Goal: Task Accomplishment & Management: Complete application form

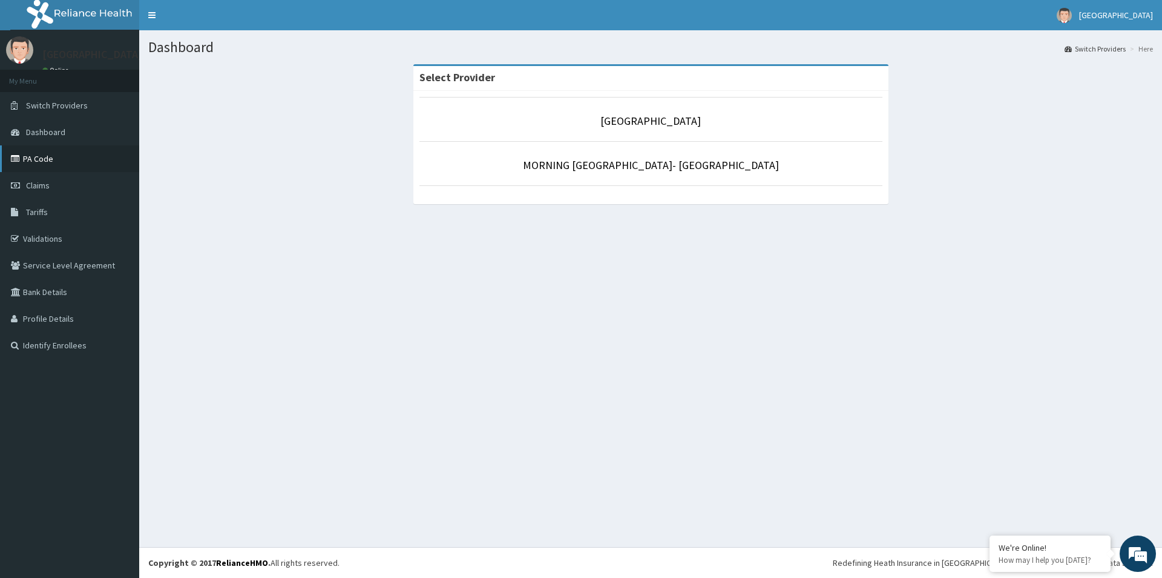
click at [57, 162] on link "PA Code" at bounding box center [69, 158] width 139 height 27
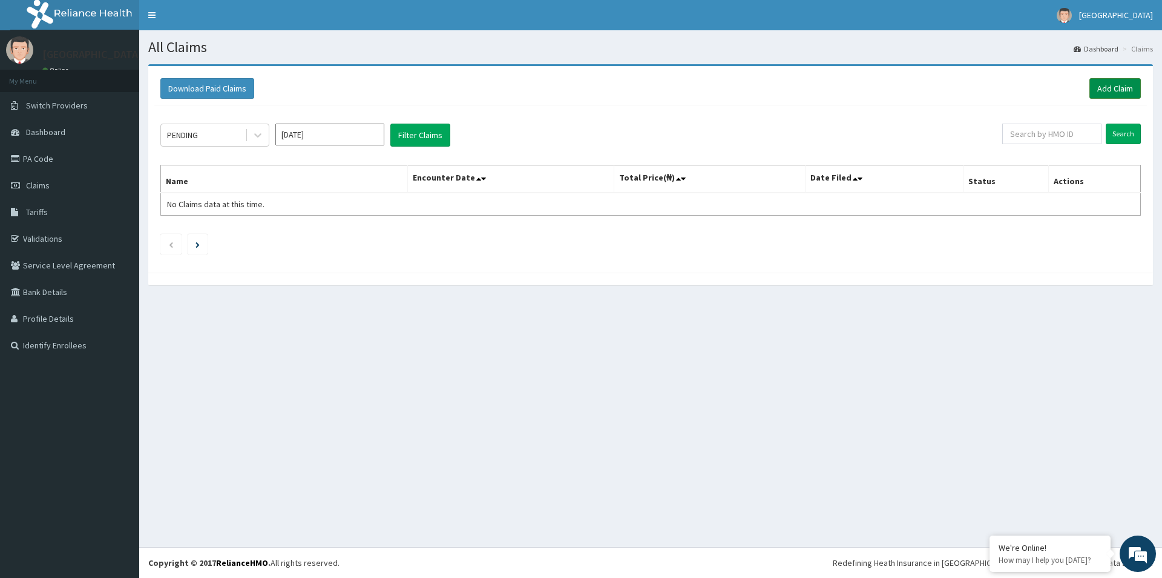
click at [1113, 91] on link "Add Claim" at bounding box center [1115, 88] width 51 height 21
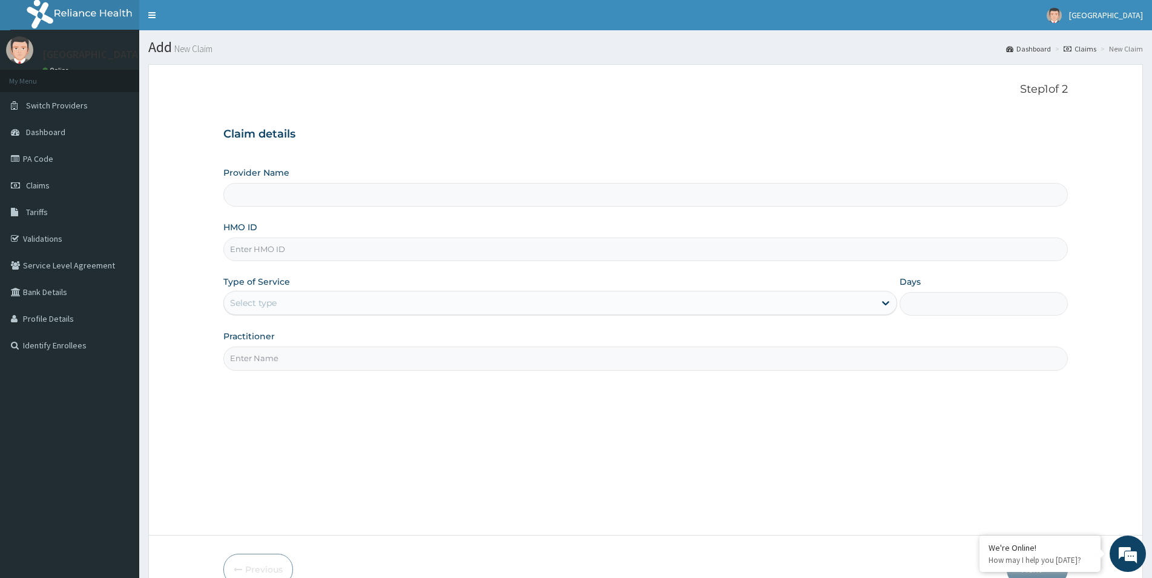
type input "[GEOGRAPHIC_DATA]"
click at [624, 255] on input "HMO ID" at bounding box center [645, 249] width 845 height 24
paste input "STZ/10194/D"
type input "STZ/10194/D"
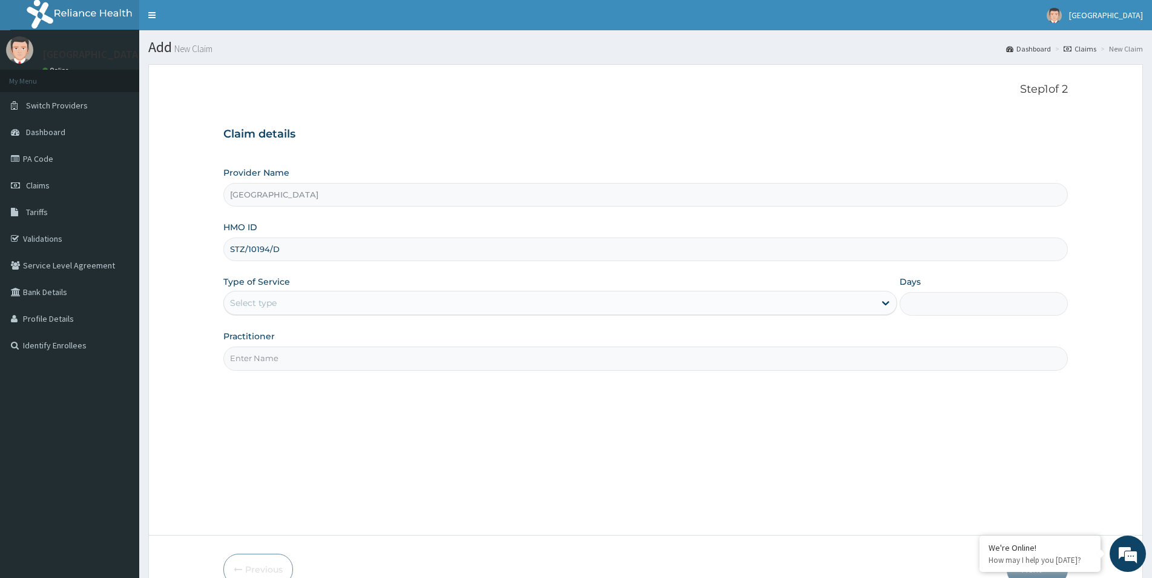
click at [705, 315] on div "Type of Service Select type" at bounding box center [560, 295] width 674 height 40
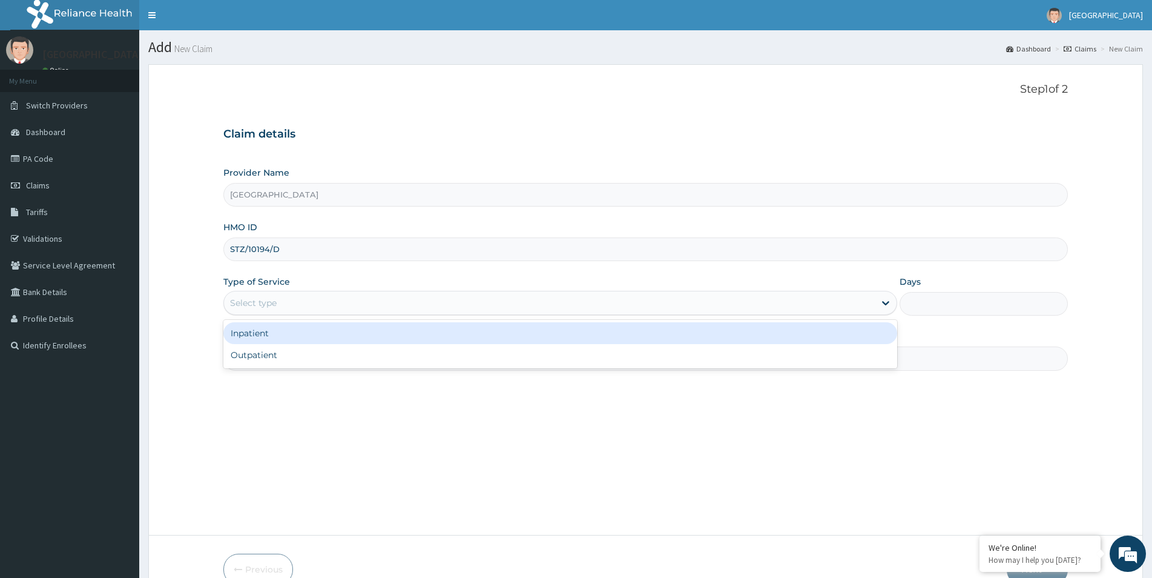
click at [733, 307] on div "Select type" at bounding box center [549, 302] width 651 height 19
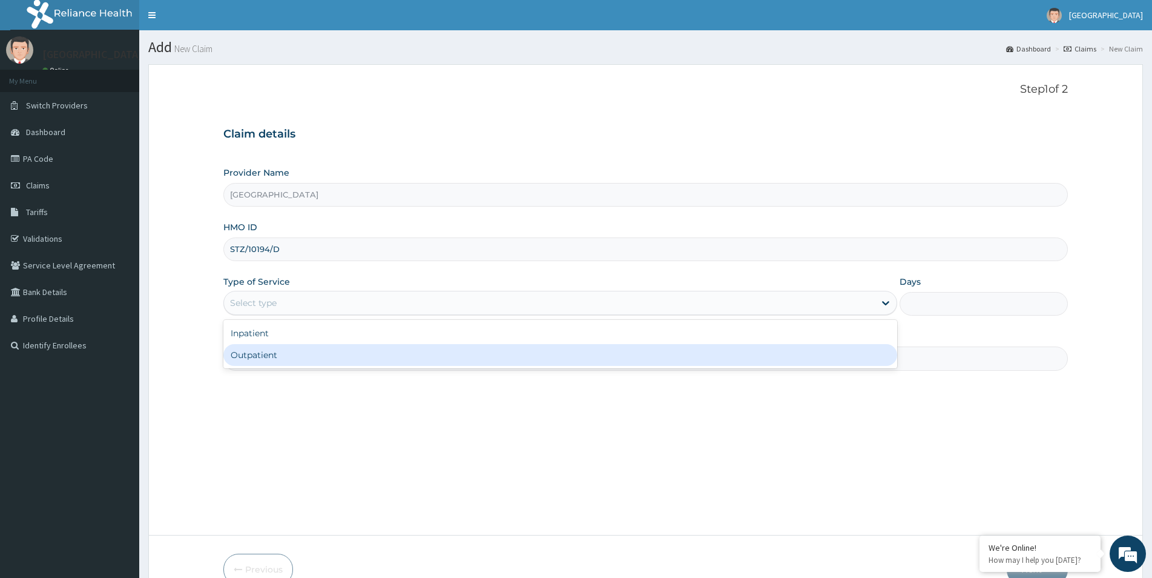
click at [588, 350] on div "Outpatient" at bounding box center [560, 355] width 674 height 22
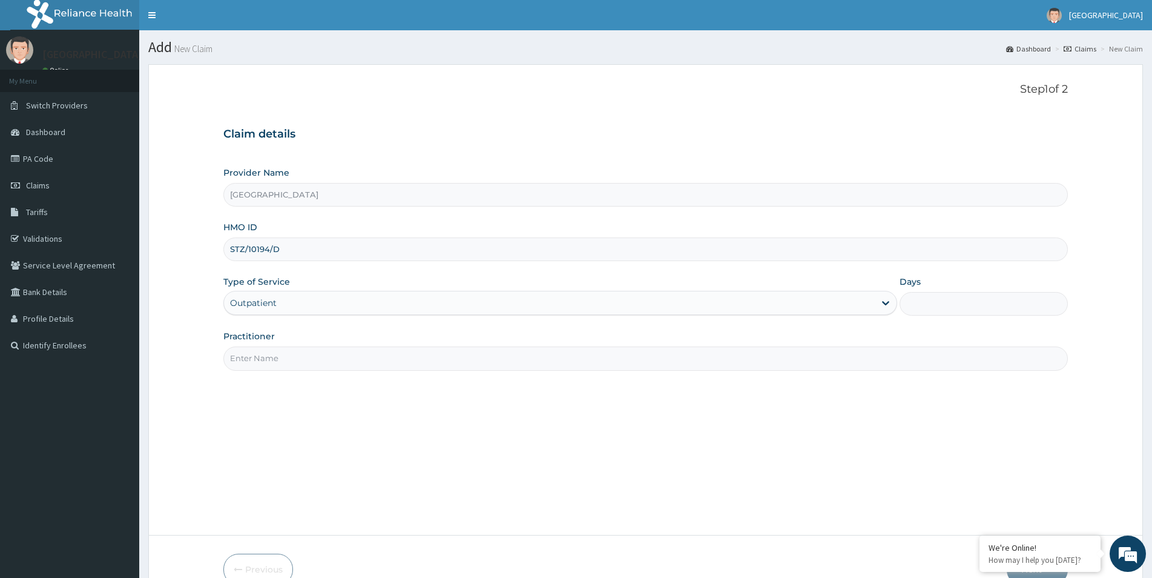
type input "1"
click at [581, 366] on input "Practitioner" at bounding box center [645, 358] width 845 height 24
click at [579, 366] on input "Practitioner" at bounding box center [645, 358] width 845 height 24
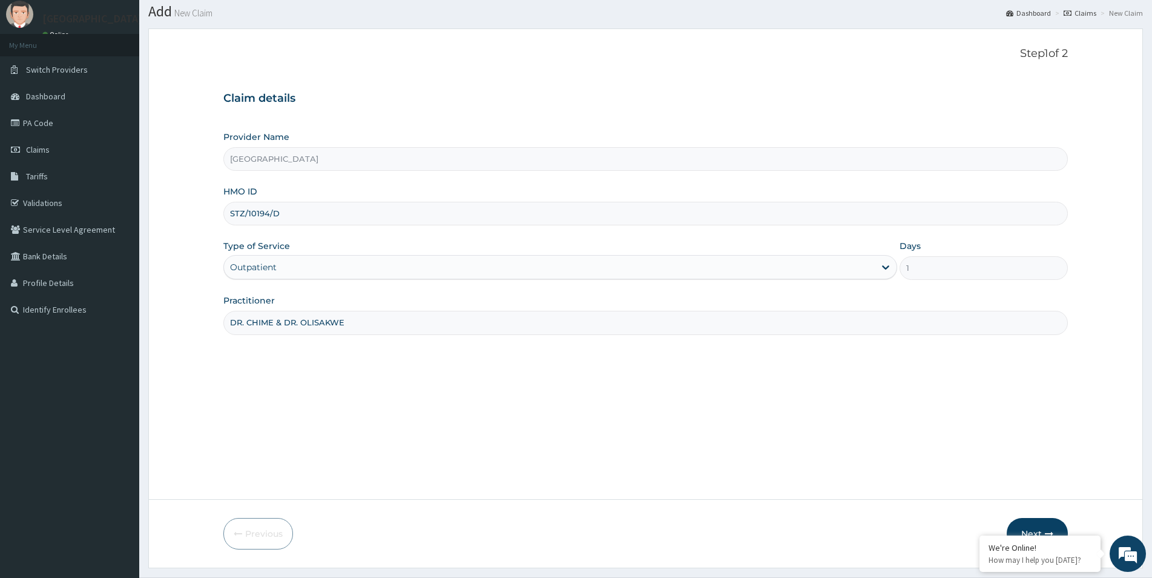
scroll to position [66, 0]
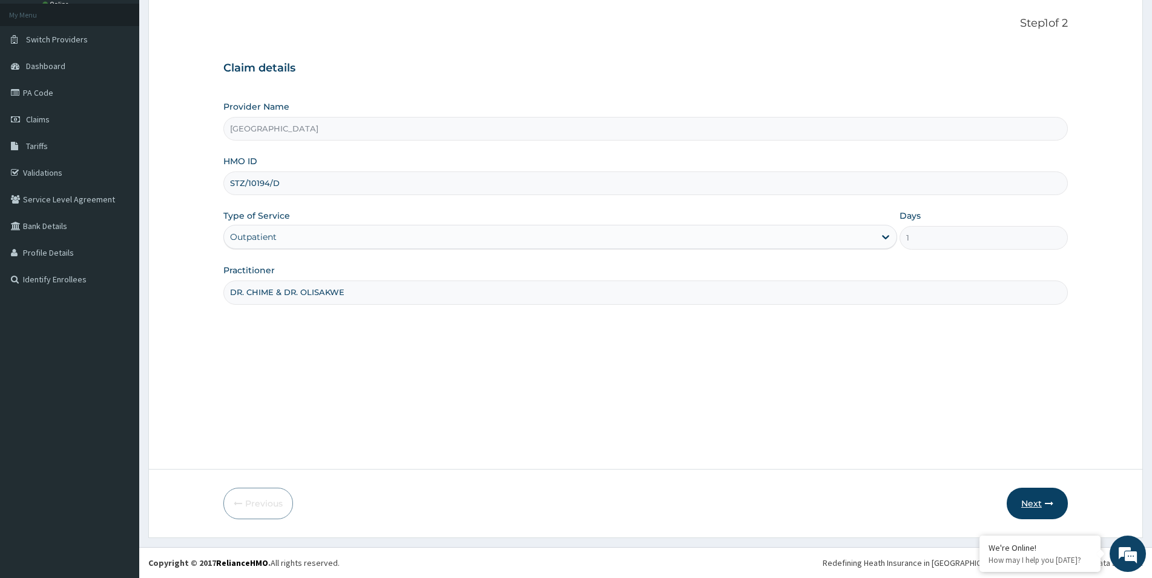
type input "DR. CHIME & DR. OLISAKWE"
click at [1035, 508] on button "Next" at bounding box center [1037, 502] width 61 height 31
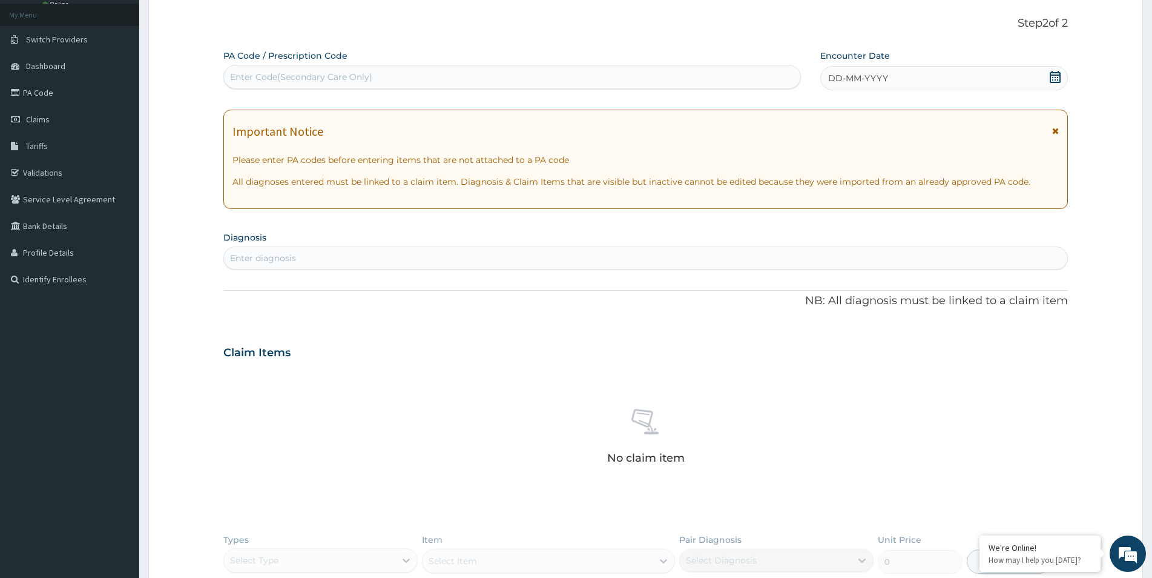
click at [443, 263] on div "Enter diagnosis" at bounding box center [645, 257] width 843 height 19
click at [426, 77] on div "Enter Code(Secondary Care Only)" at bounding box center [512, 76] width 576 height 19
paste input "PA/DA9BB7"
type input "PA/DA9BB7"
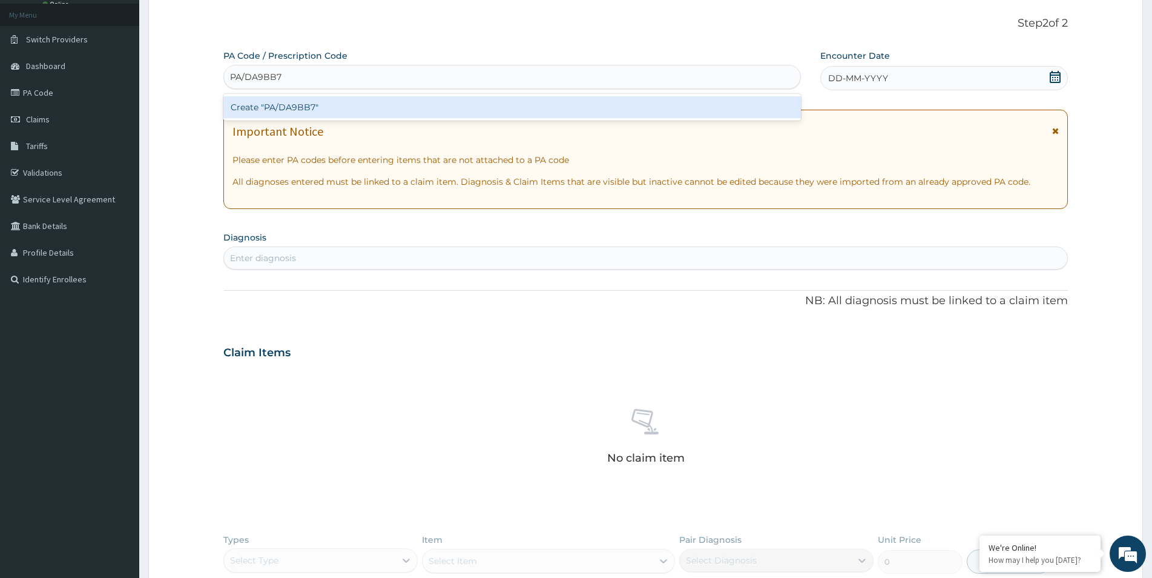
click at [415, 110] on div "Create "PA/DA9BB7"" at bounding box center [512, 107] width 578 height 22
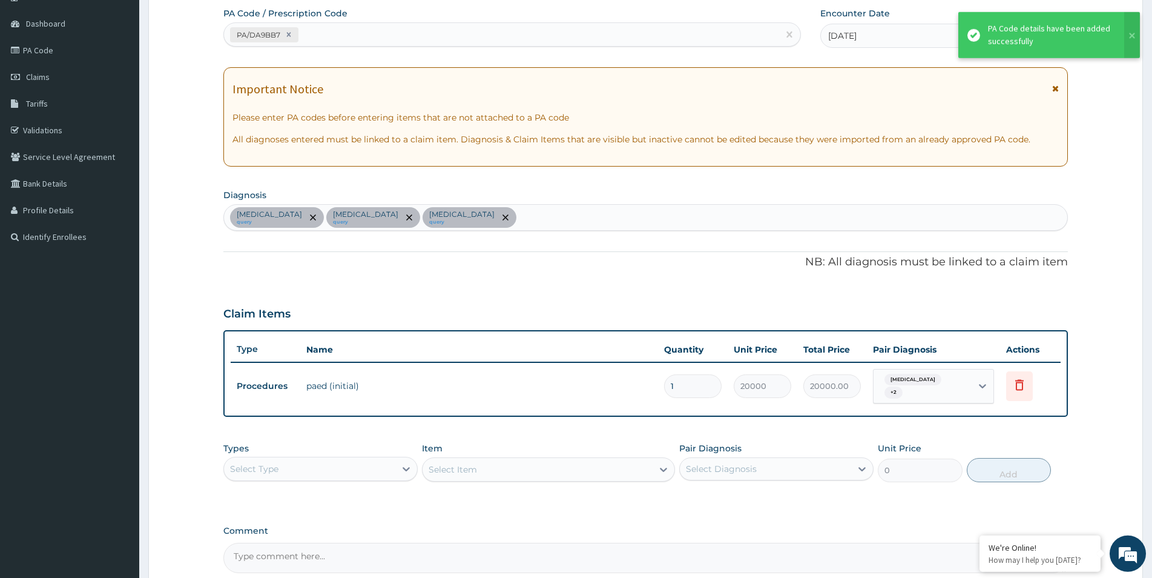
scroll to position [128, 0]
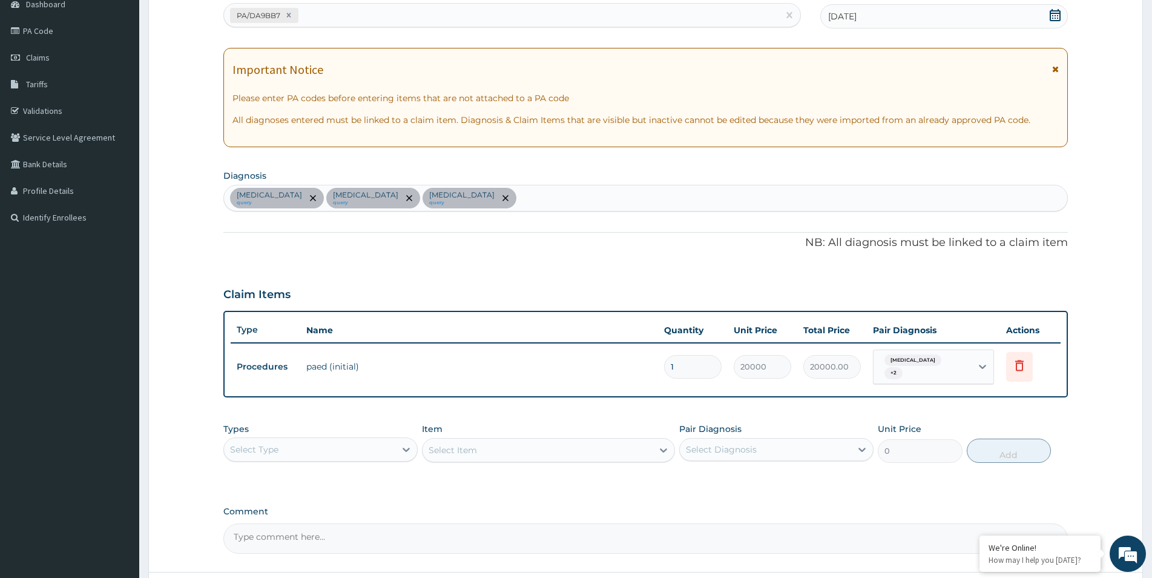
click at [363, 440] on div "Select Type" at bounding box center [309, 449] width 171 height 19
click at [314, 550] on div "Imaging" at bounding box center [320, 545] width 194 height 22
click at [337, 455] on div "Imaging" at bounding box center [320, 449] width 194 height 24
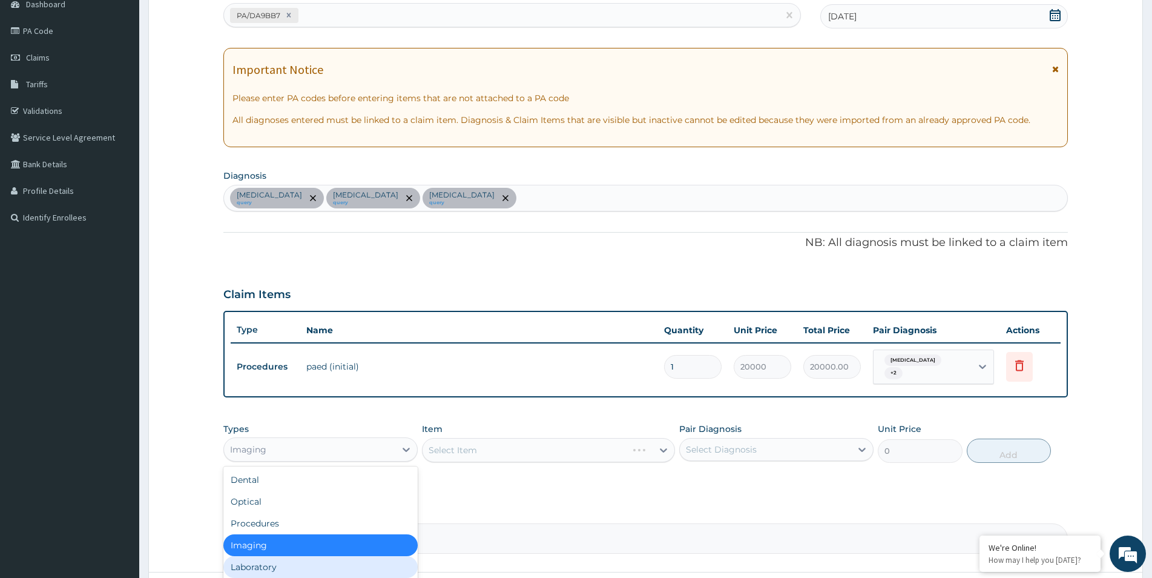
click at [276, 558] on div "Laboratory" at bounding box center [320, 567] width 194 height 22
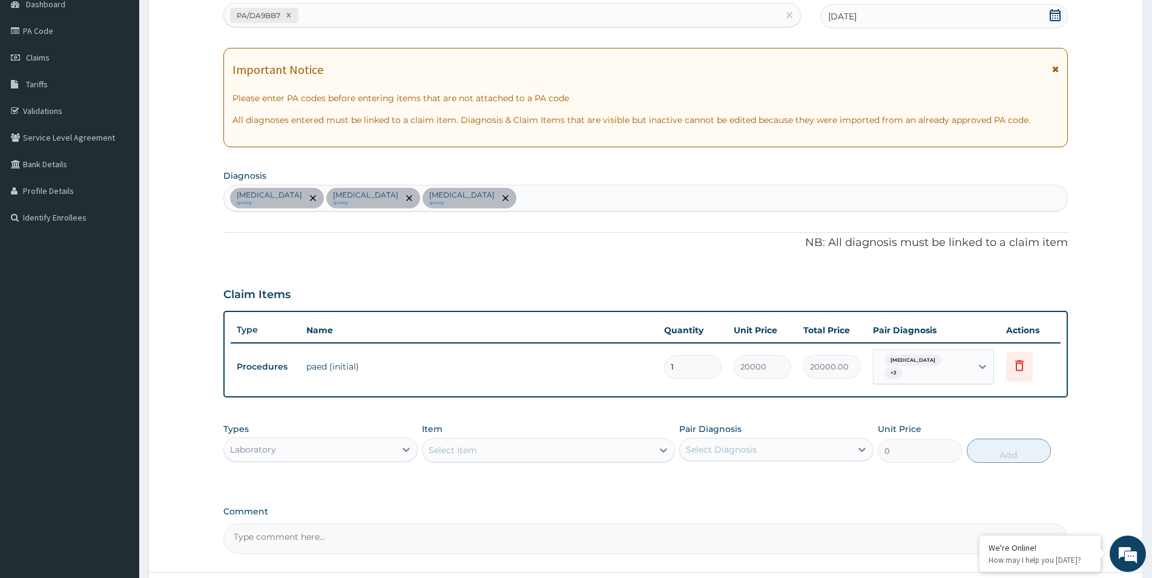
click at [594, 446] on div "Select Item" at bounding box center [538, 449] width 230 height 19
type input "mal"
type input "1500"
click at [809, 440] on div "Select Diagnosis" at bounding box center [765, 449] width 171 height 19
click at [553, 188] on div "Bacterial sepsis query Tonsillitis query Bronchopneumonia query" at bounding box center [645, 197] width 843 height 25
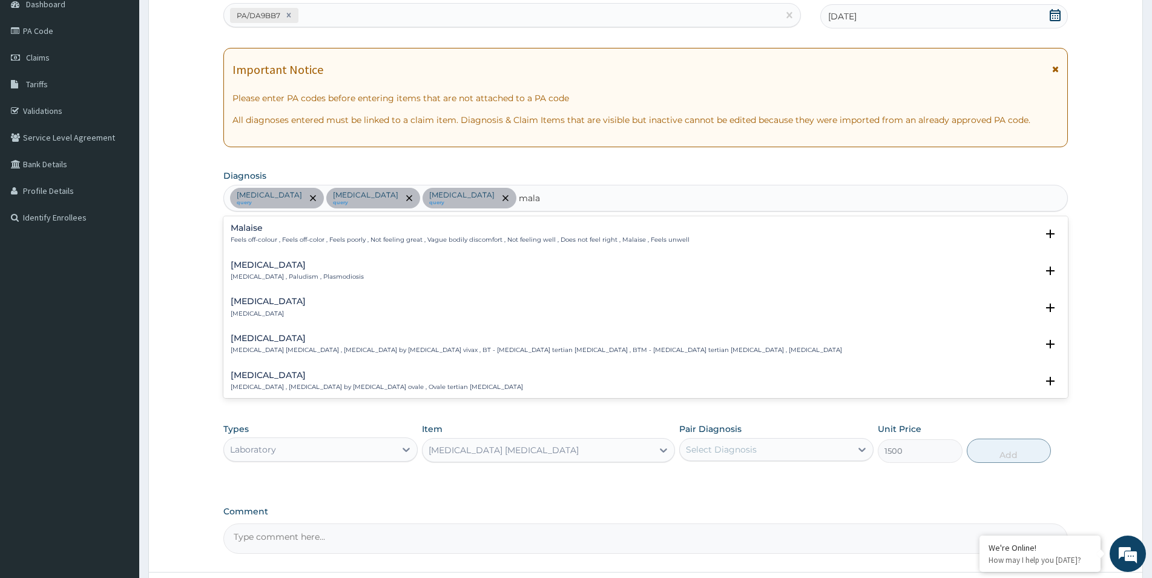
type input "malar"
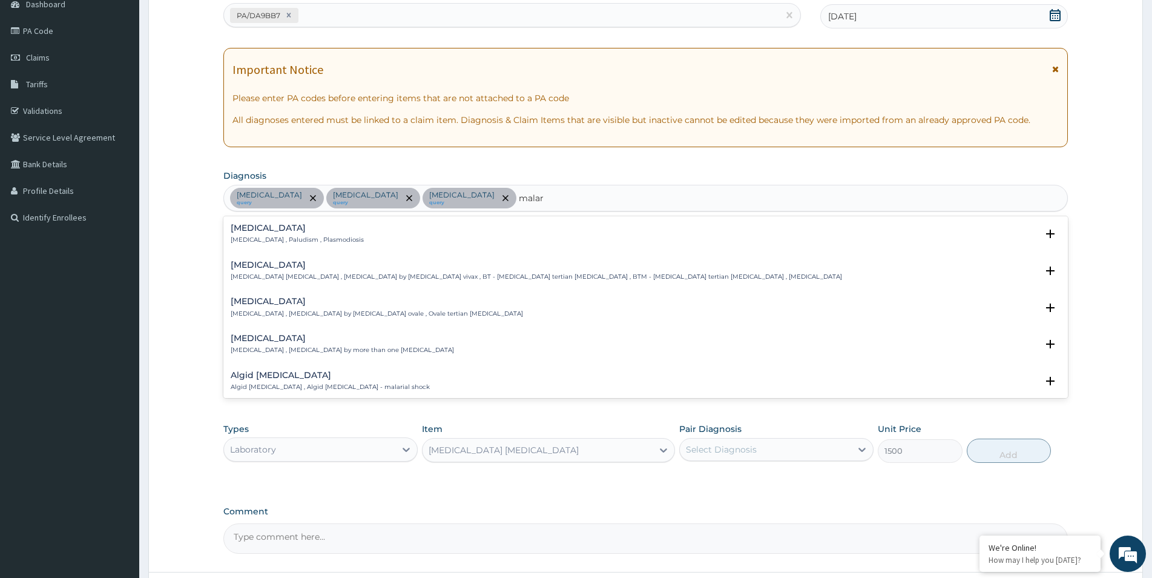
click at [331, 234] on div "Malaria Malaria , Paludism , Plasmodiosis" at bounding box center [646, 233] width 830 height 21
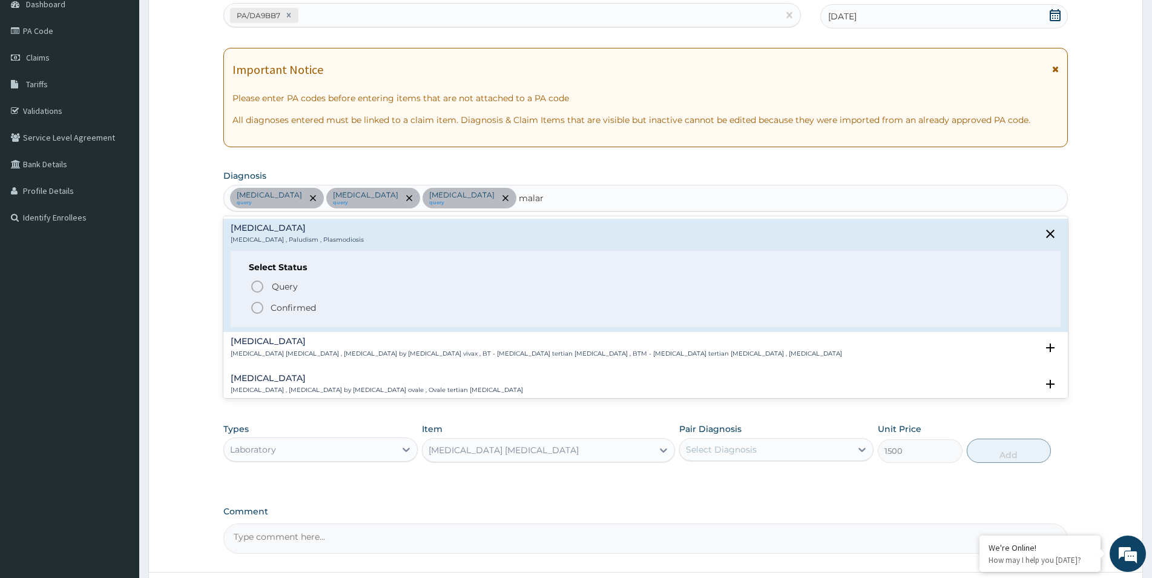
click at [288, 304] on p "Confirmed" at bounding box center [293, 307] width 45 height 12
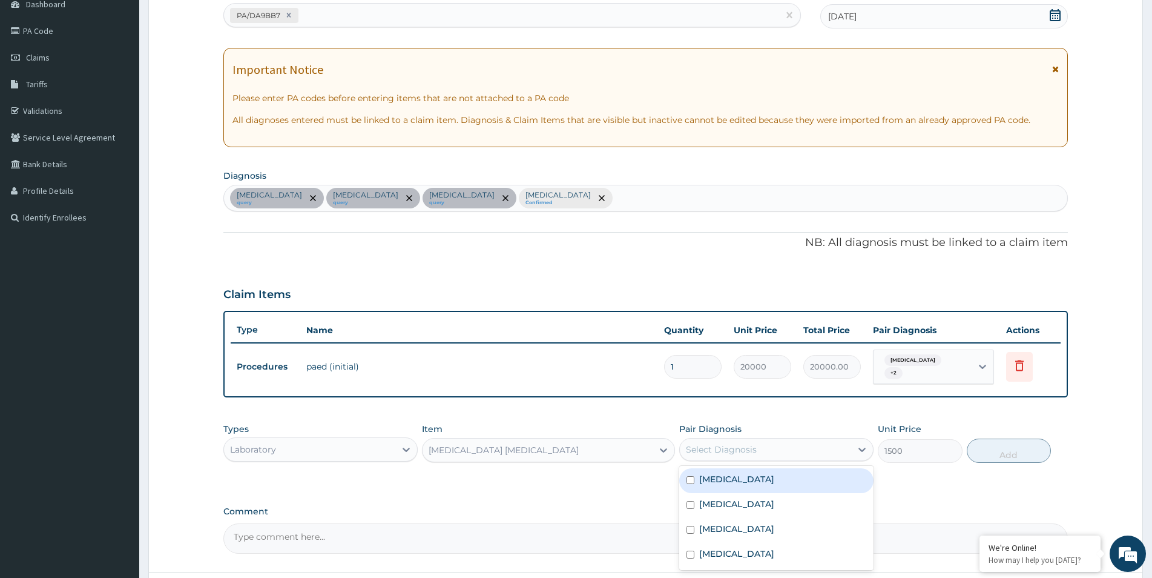
click at [754, 444] on div "Select Diagnosis" at bounding box center [721, 449] width 71 height 12
click at [735, 544] on div "Malaria" at bounding box center [776, 554] width 194 height 25
checkbox input "true"
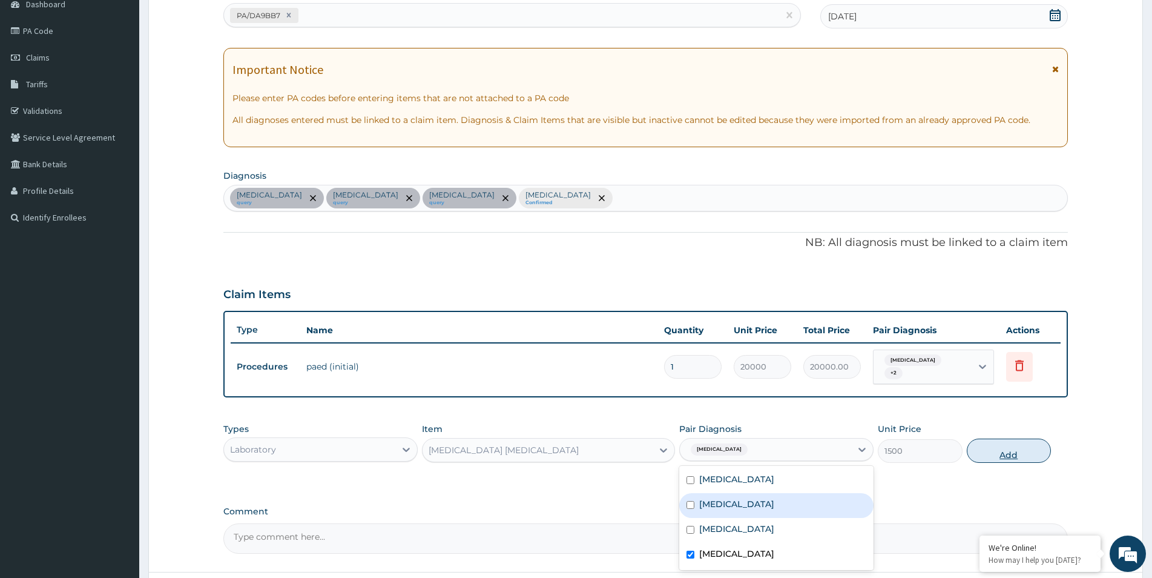
click at [1012, 452] on button "Add" at bounding box center [1009, 450] width 84 height 24
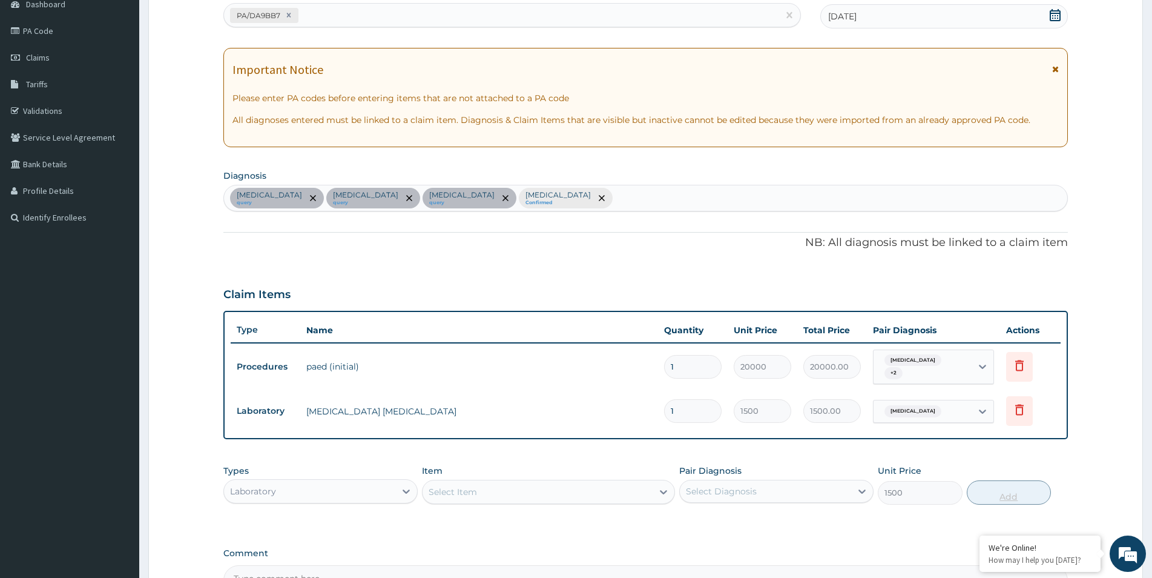
type input "0"
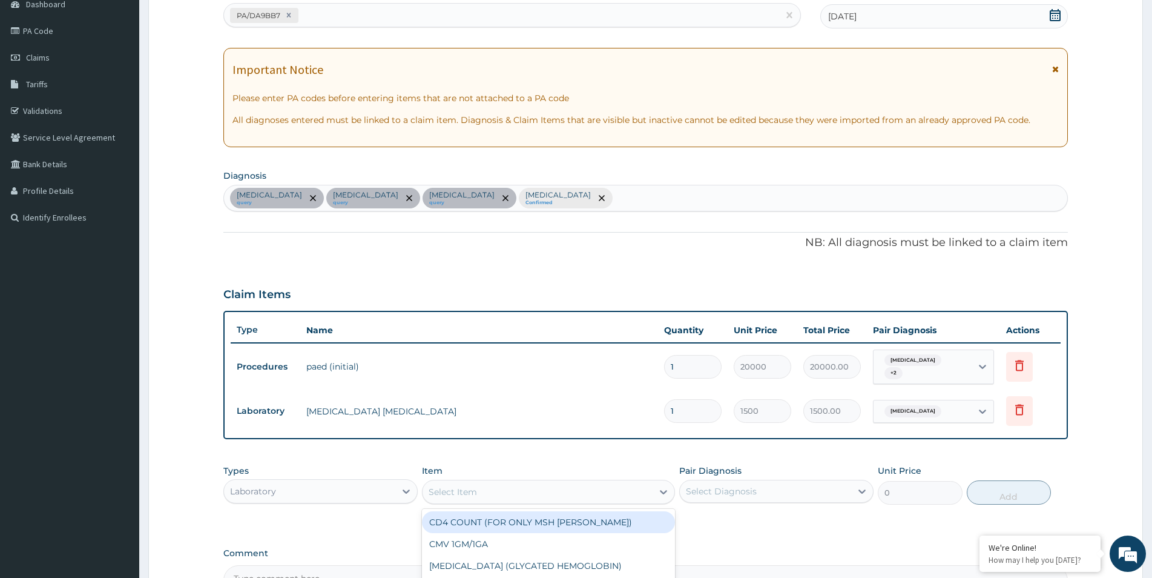
click at [489, 482] on div "Select Item" at bounding box center [538, 491] width 230 height 19
type input "fbc"
click at [545, 520] on div "COMPLETE (FBC) 18PARAMETERS" at bounding box center [548, 522] width 253 height 22
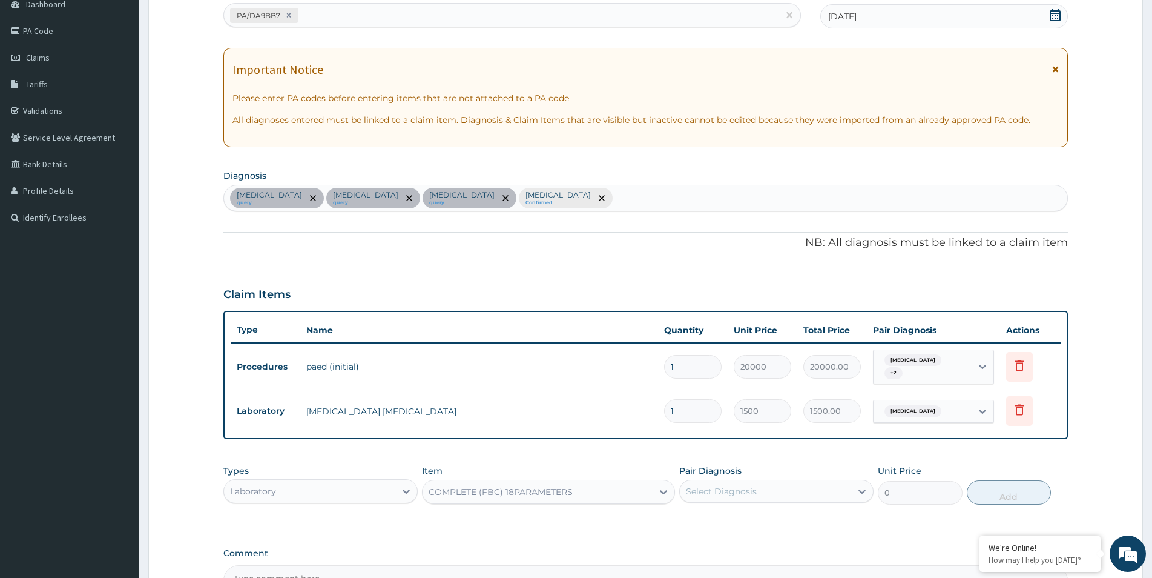
type input "4000"
click at [783, 490] on div "Select Diagnosis" at bounding box center [765, 490] width 171 height 19
click at [735, 520] on label "Bacterial sepsis" at bounding box center [736, 521] width 75 height 12
checkbox input "true"
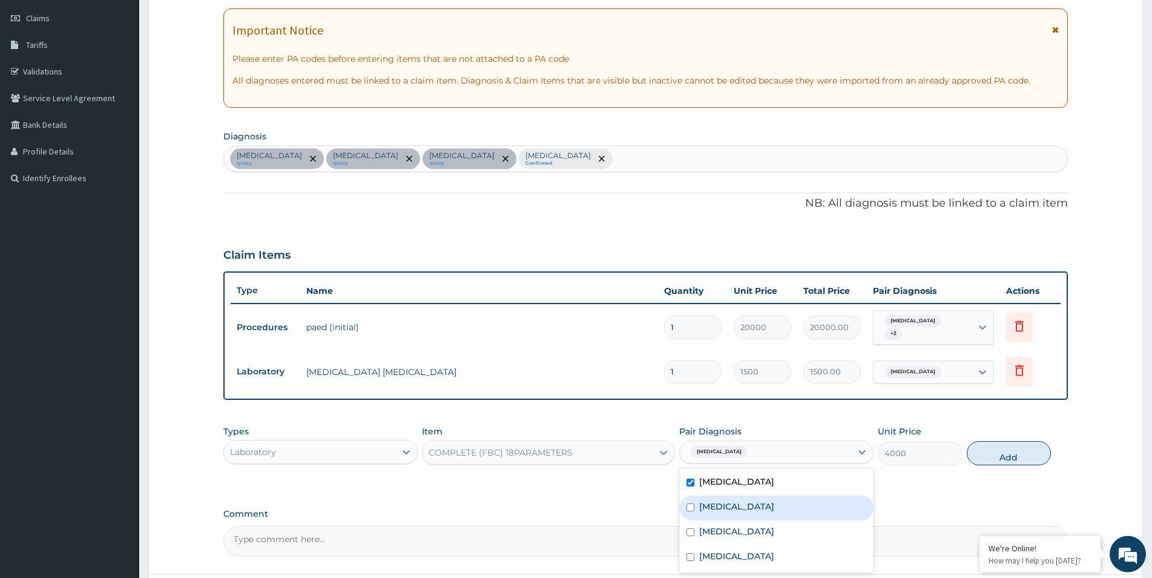
scroll to position [189, 0]
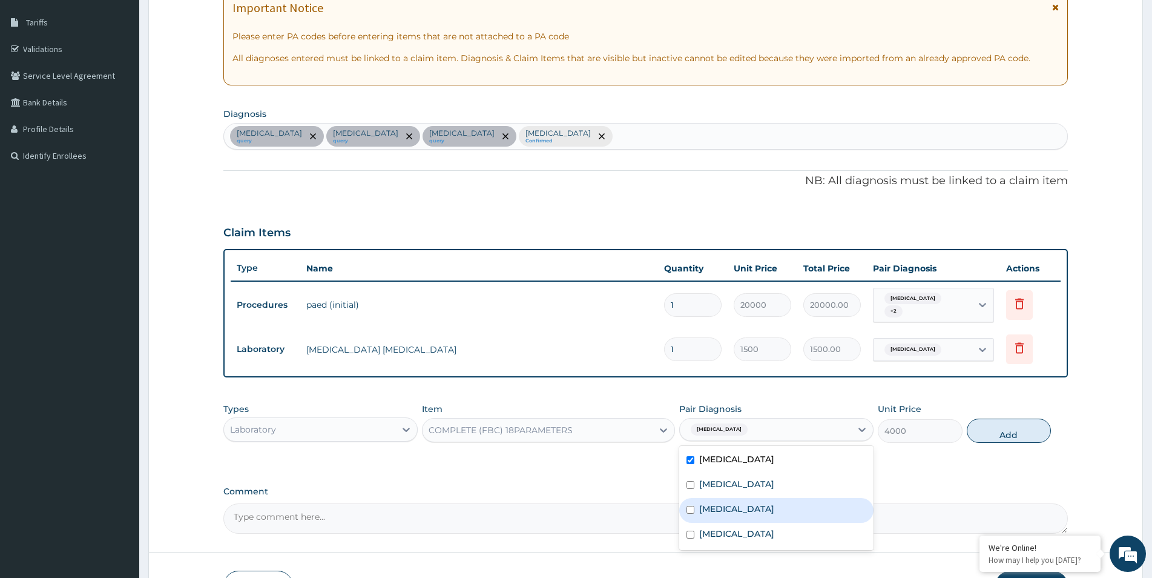
click at [721, 507] on label "Bronchopneumonia" at bounding box center [736, 508] width 75 height 12
checkbox input "true"
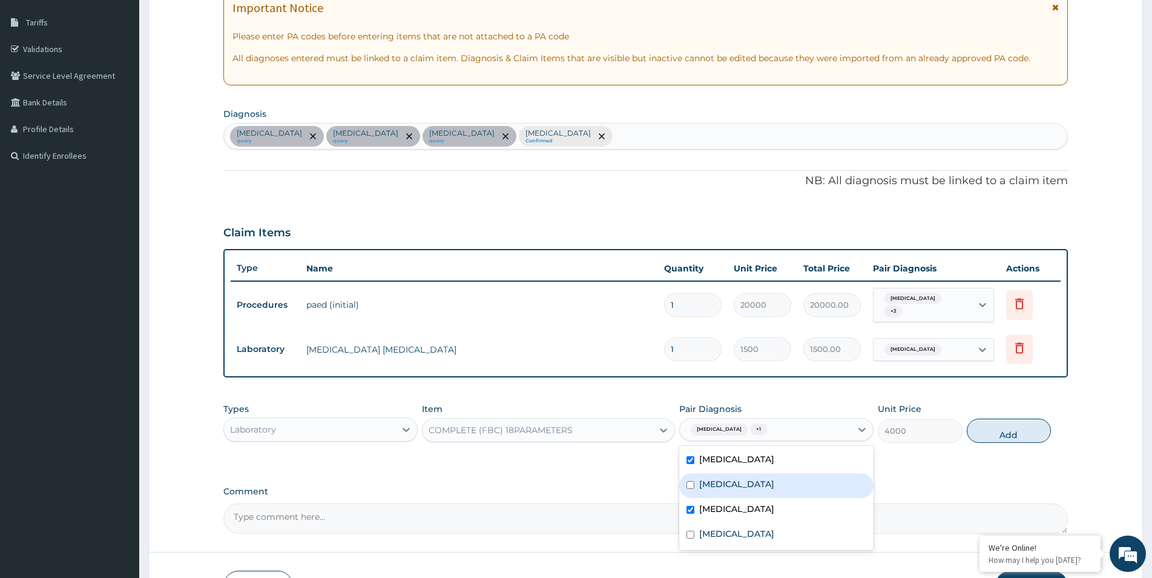
click at [725, 483] on label "Tonsillitis" at bounding box center [736, 484] width 75 height 12
checkbox input "true"
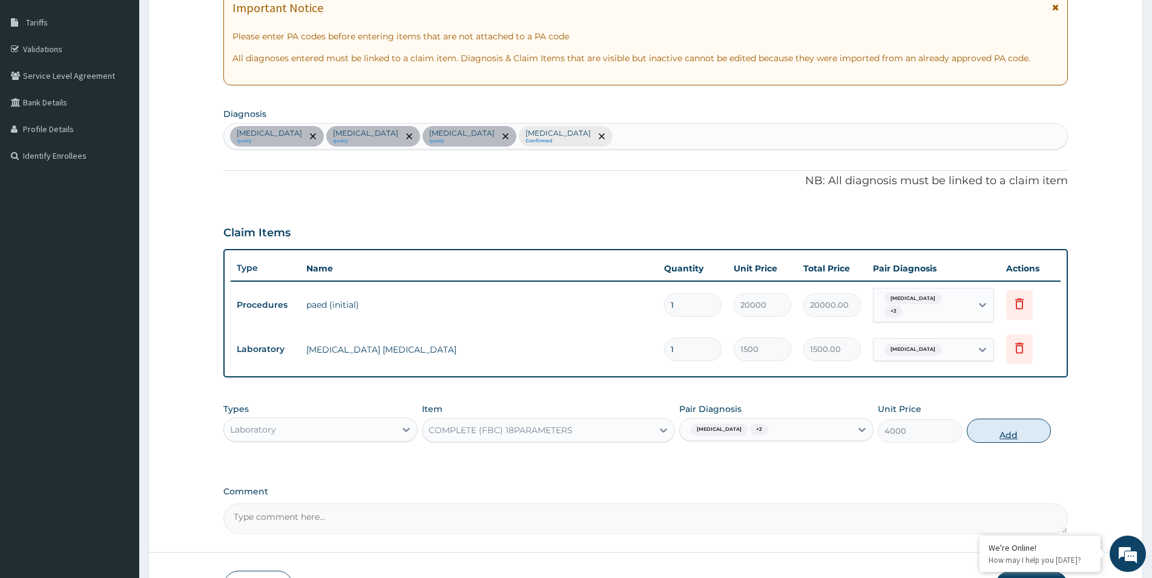
click at [984, 431] on button "Add" at bounding box center [1009, 430] width 84 height 24
type input "0"
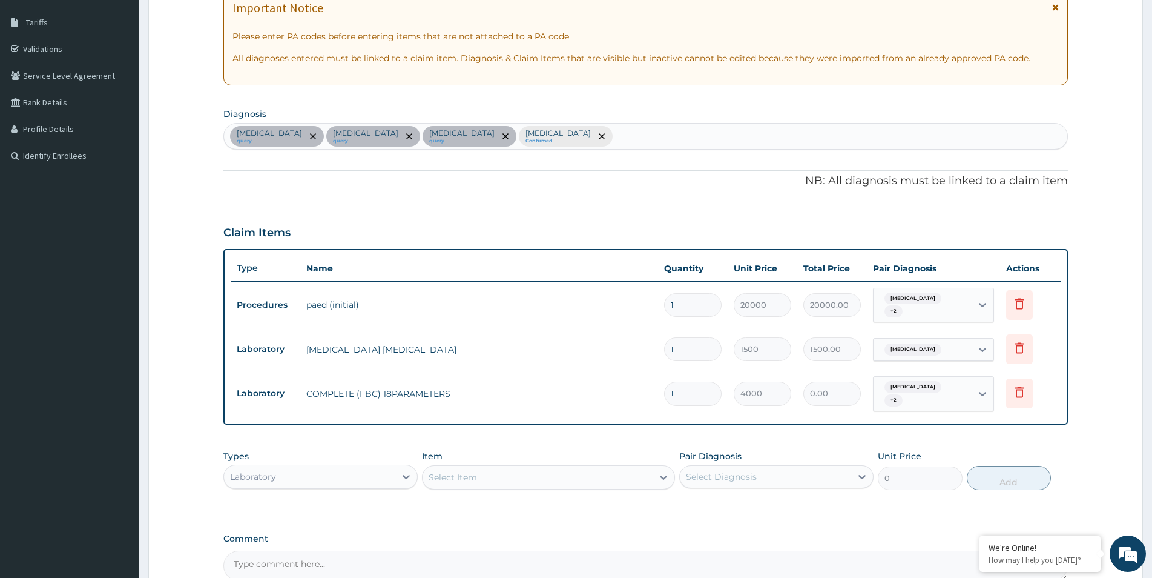
type input "0.00"
click at [496, 467] on div "Select Item" at bounding box center [538, 476] width 230 height 19
type input "ibu"
click at [374, 473] on div "Laboratory" at bounding box center [309, 476] width 171 height 19
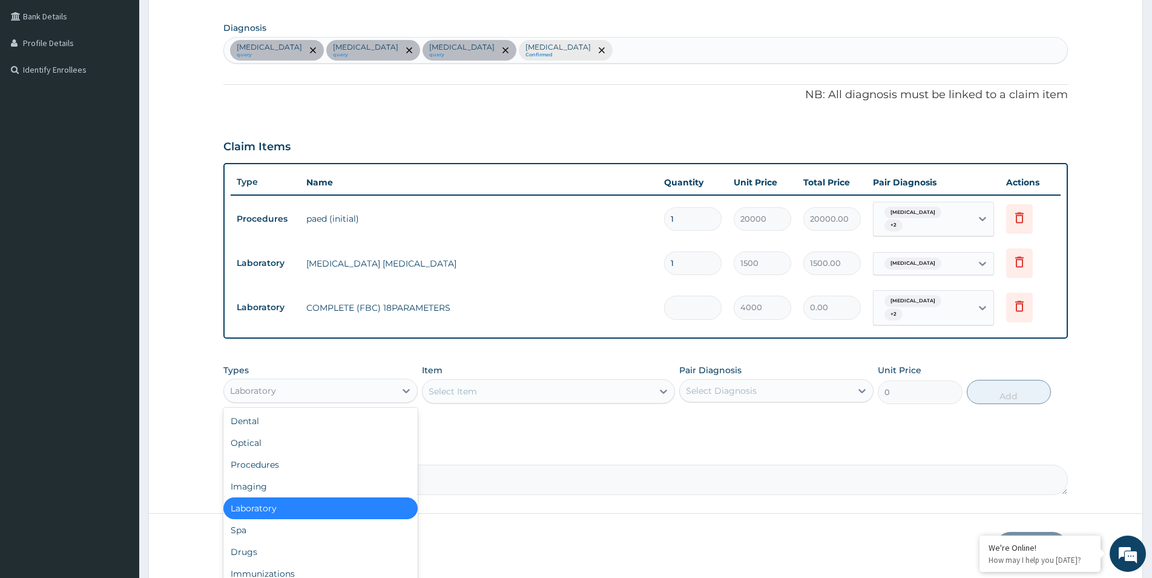
scroll to position [309, 0]
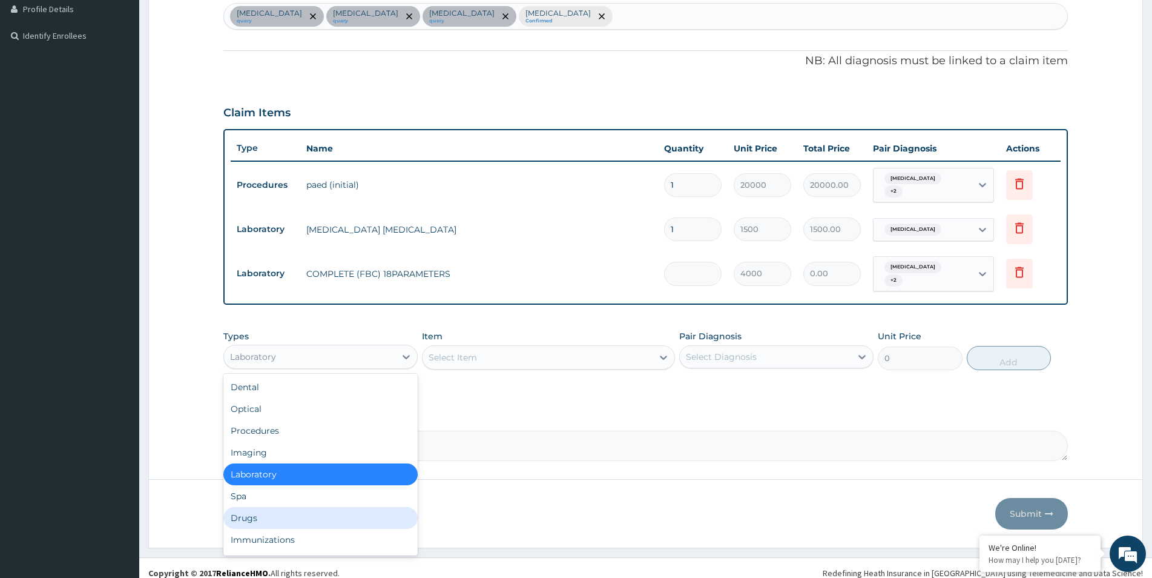
click at [272, 507] on div "Drugs" at bounding box center [320, 518] width 194 height 22
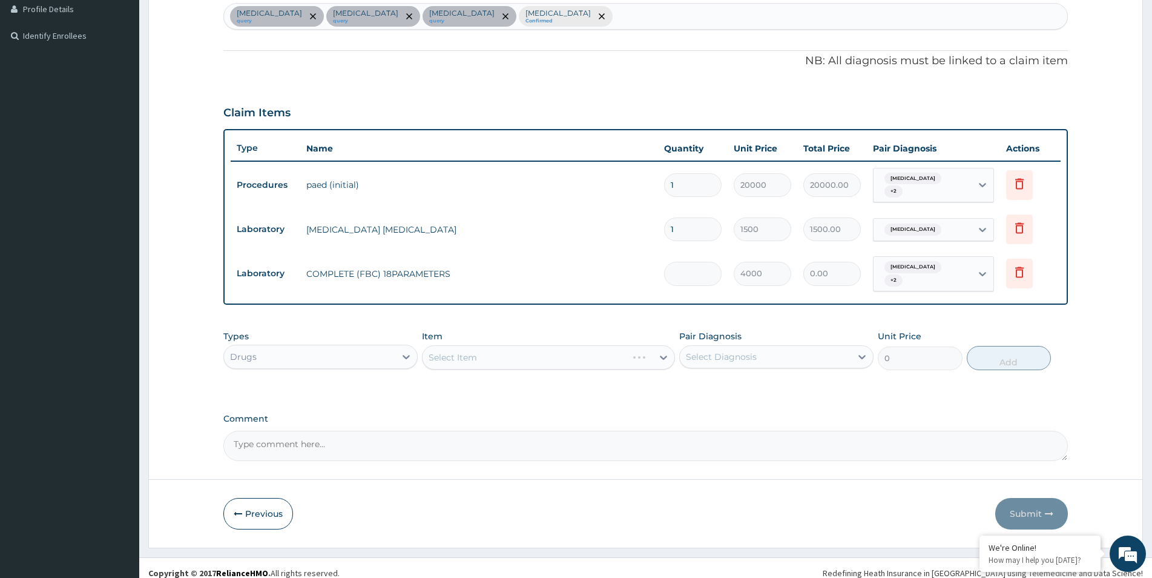
click at [541, 346] on div "Select Item" at bounding box center [548, 357] width 253 height 24
click at [700, 269] on input "number" at bounding box center [693, 274] width 58 height 24
type input "1"
type input "4000.00"
type input "1"
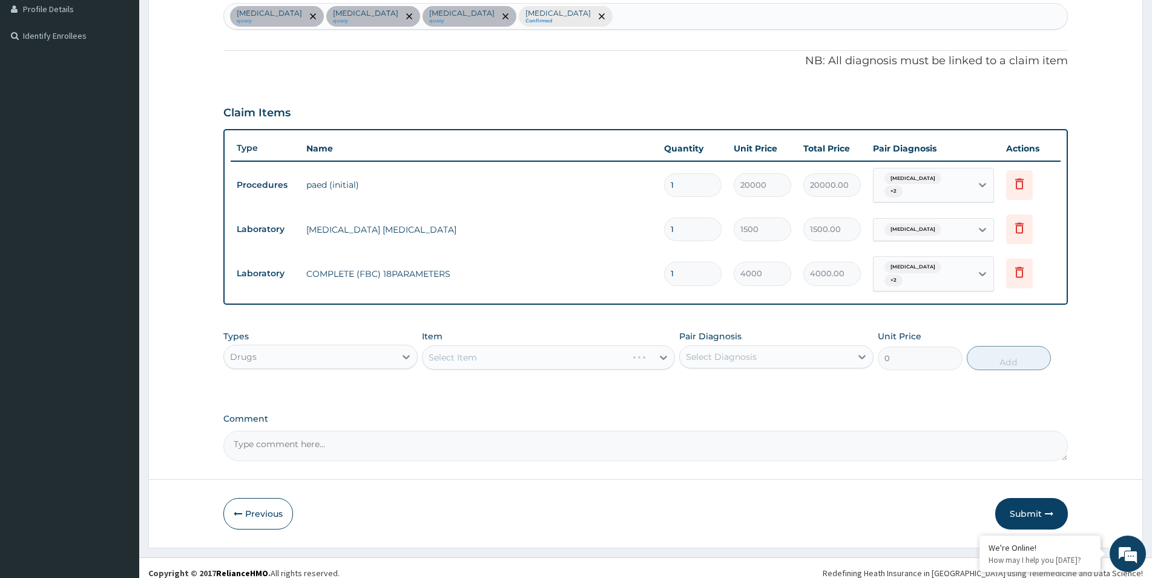
click at [588, 346] on div "Select Item" at bounding box center [548, 357] width 253 height 24
click at [588, 348] on div "Select Item" at bounding box center [538, 357] width 230 height 19
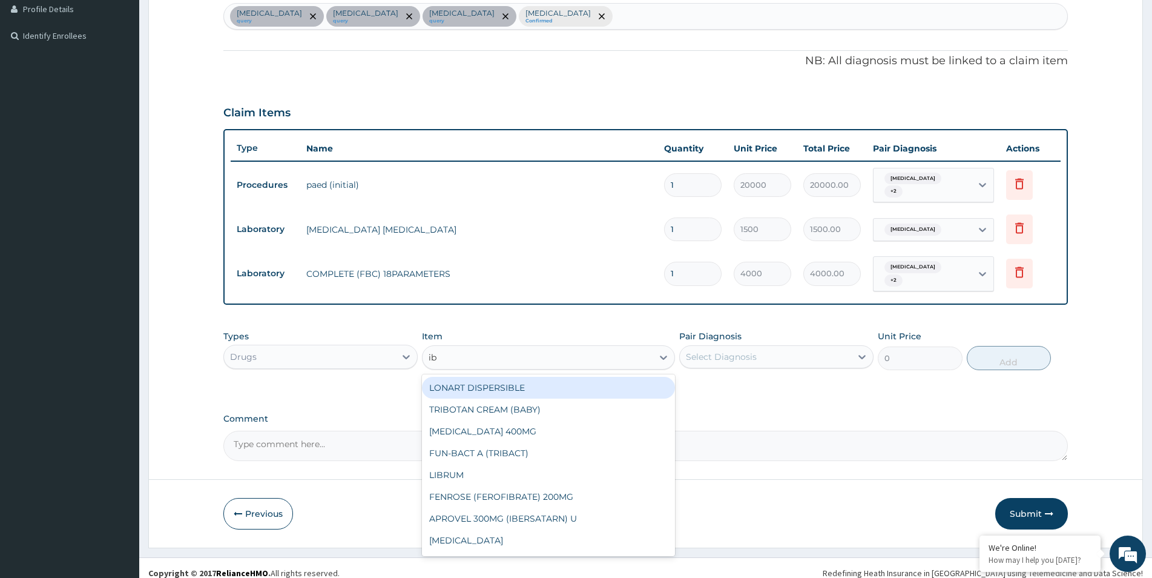
type input "ibu"
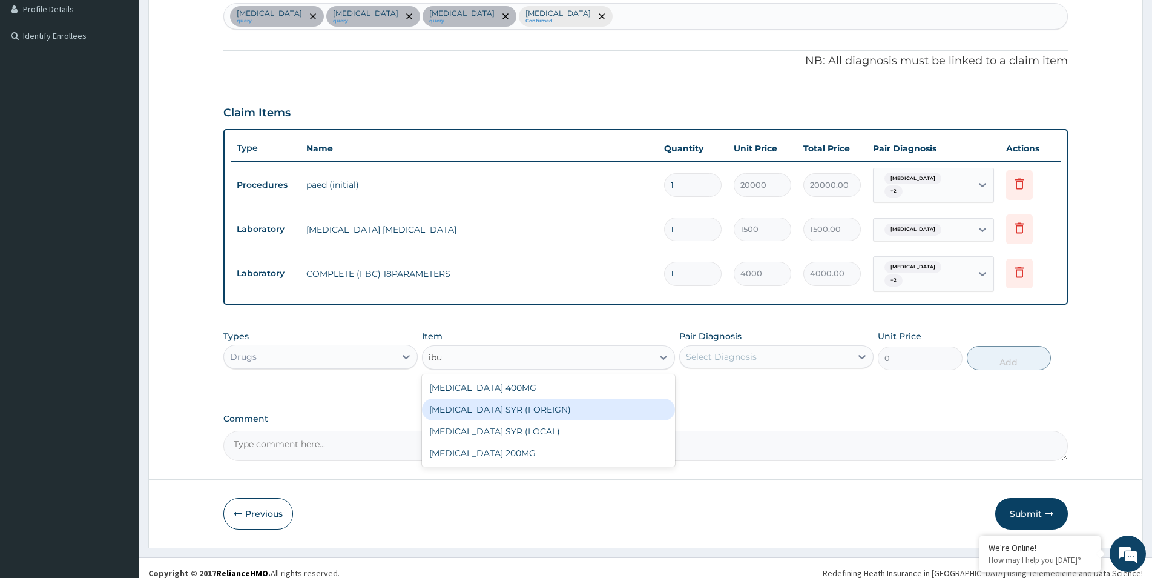
click at [587, 398] on div "IBUPROFEN SYR (FOREIGN)" at bounding box center [548, 409] width 253 height 22
type input "2000"
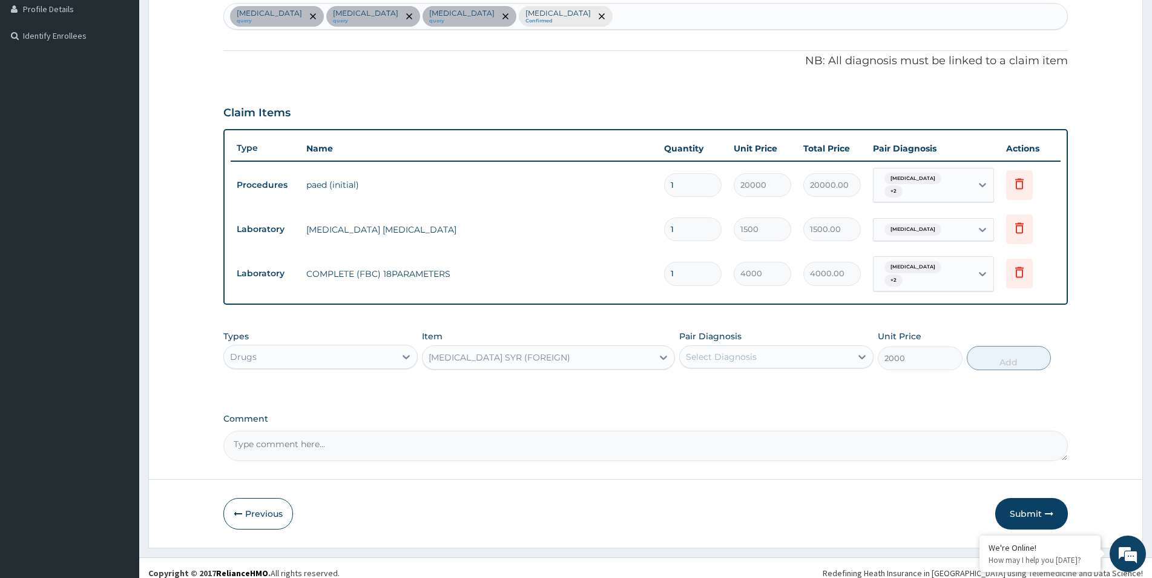
click at [600, 351] on div "IBUPROFEN SYR (FOREIGN)" at bounding box center [538, 357] width 230 height 19
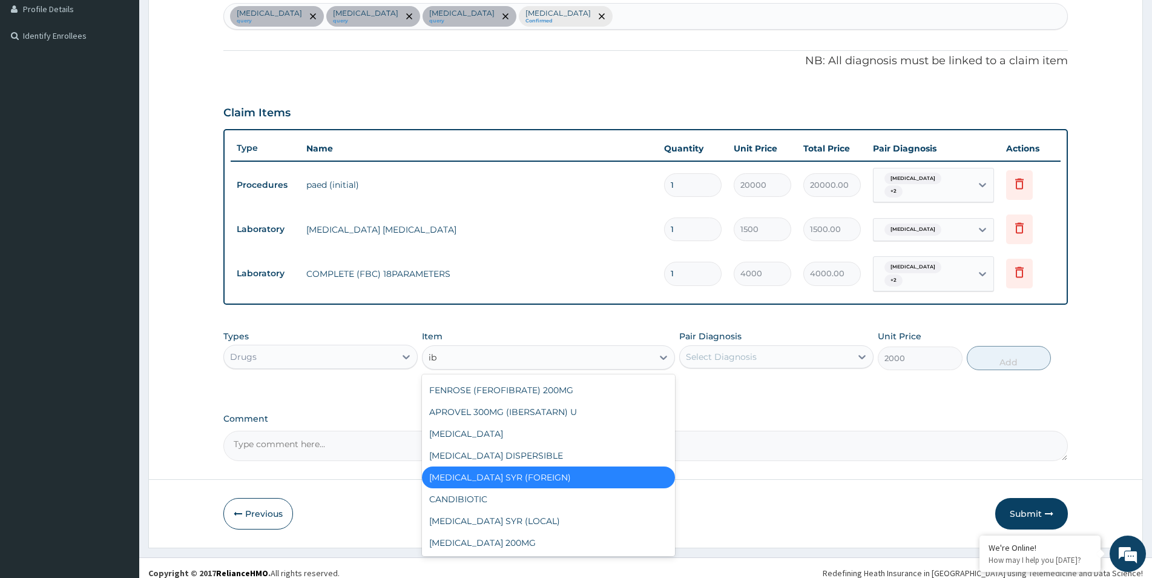
scroll to position [68, 0]
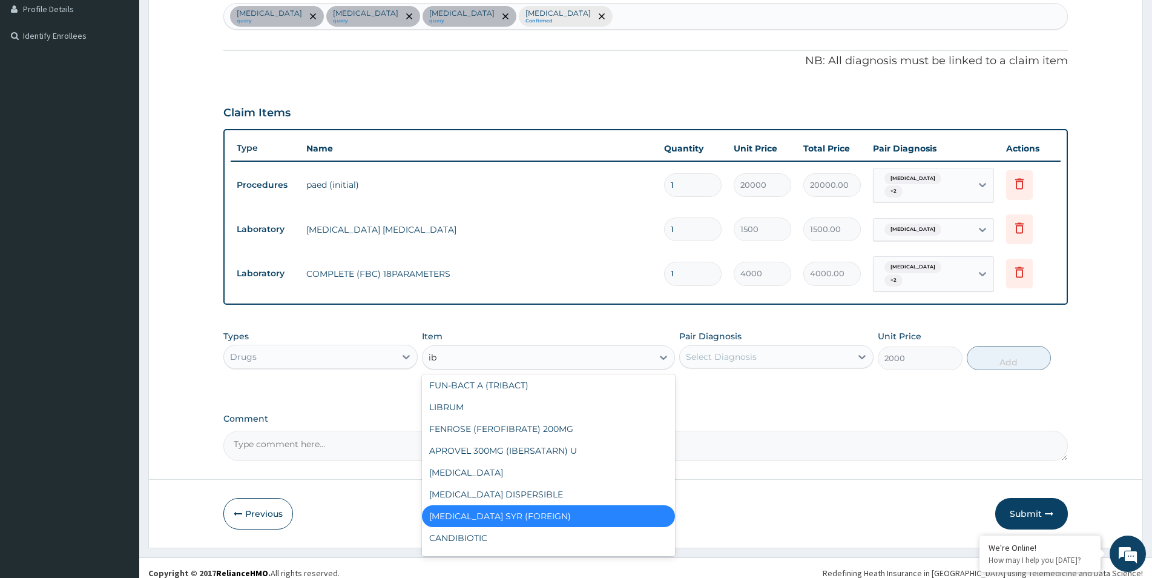
type input "ibu"
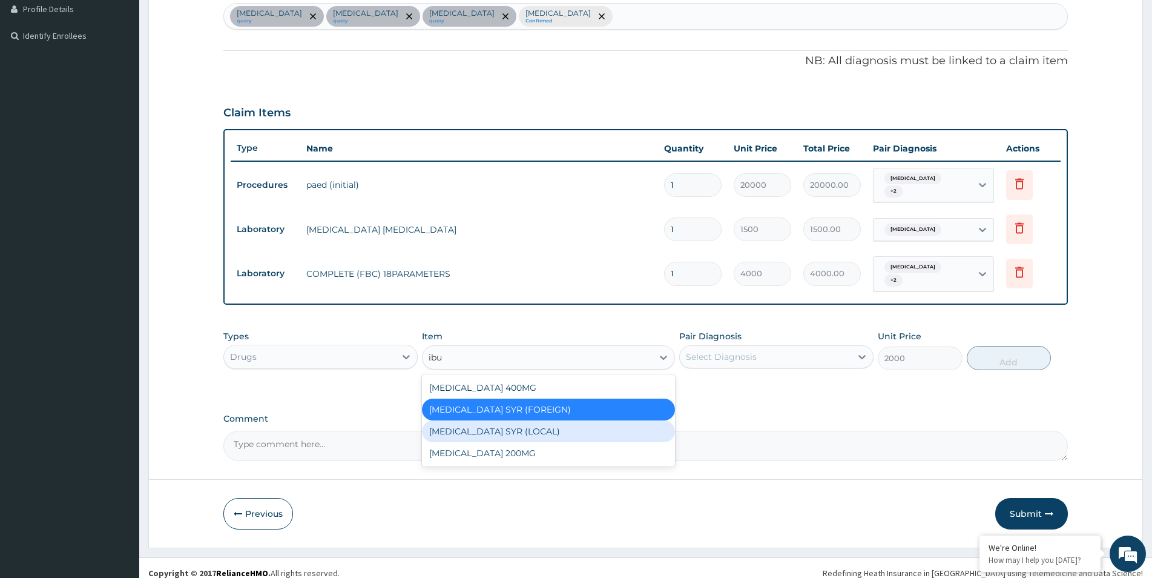
click at [533, 420] on div "IBUPROFEN SYR (LOCAL)" at bounding box center [548, 431] width 253 height 22
type input "1000"
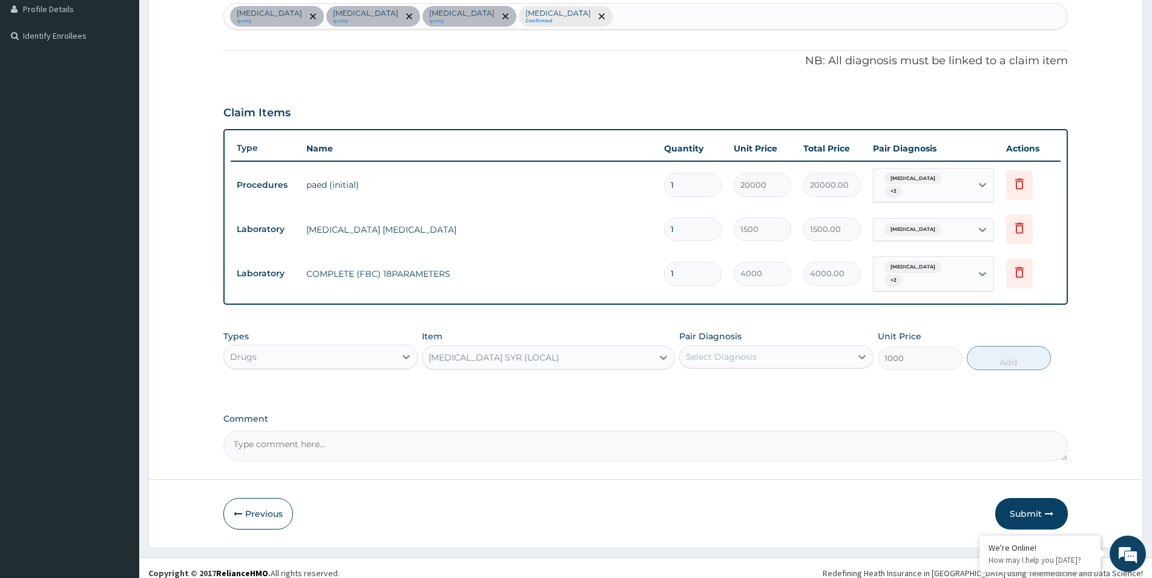
click at [788, 348] on div "Select Diagnosis" at bounding box center [765, 356] width 171 height 19
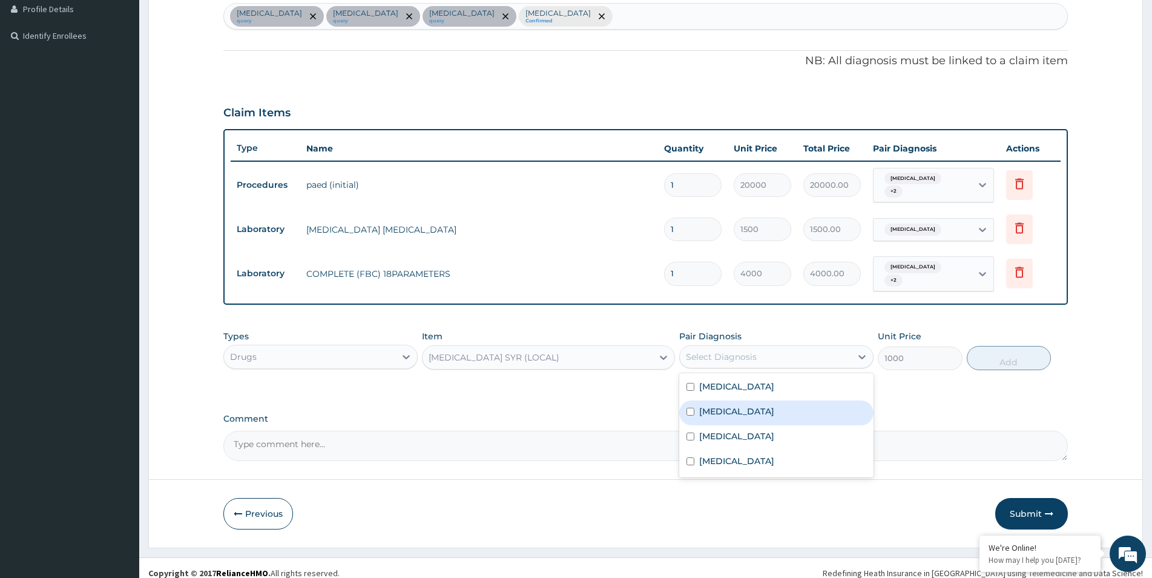
click at [737, 405] on label "Tonsillitis" at bounding box center [736, 411] width 75 height 12
checkbox input "true"
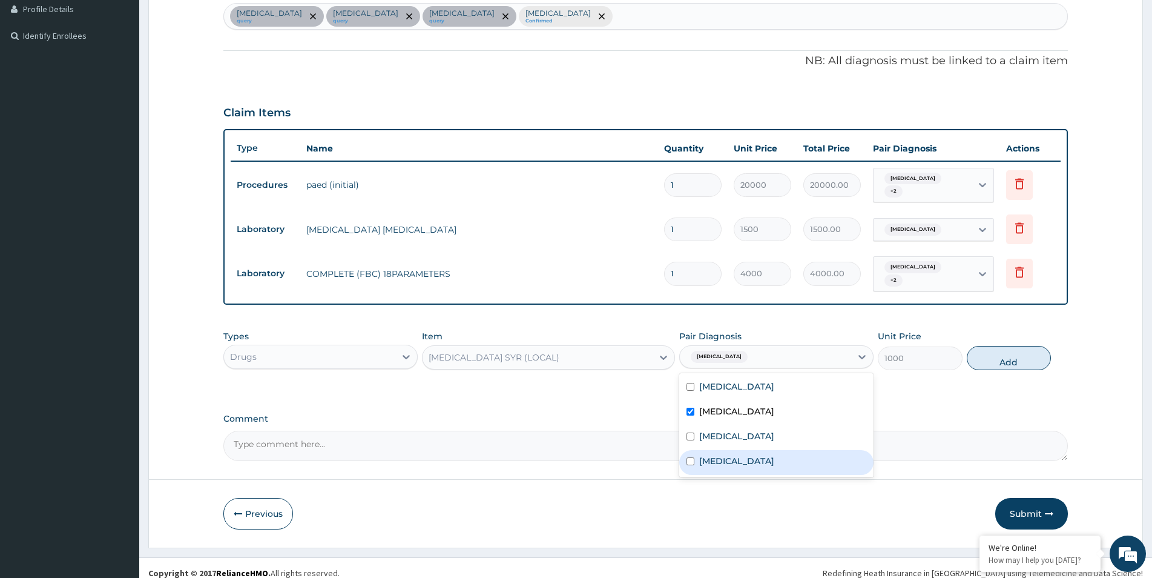
click at [690, 457] on input "checkbox" at bounding box center [691, 461] width 8 height 8
checkbox input "true"
click at [694, 433] on div "Bronchopneumonia" at bounding box center [776, 437] width 194 height 25
checkbox input "true"
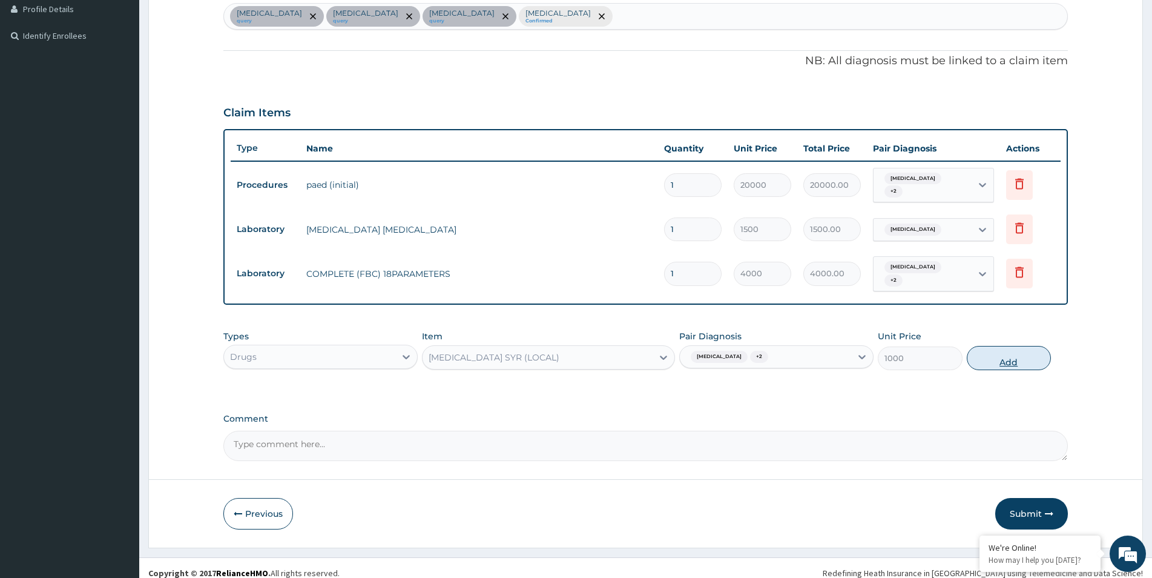
click at [993, 352] on button "Add" at bounding box center [1009, 358] width 84 height 24
type input "0"
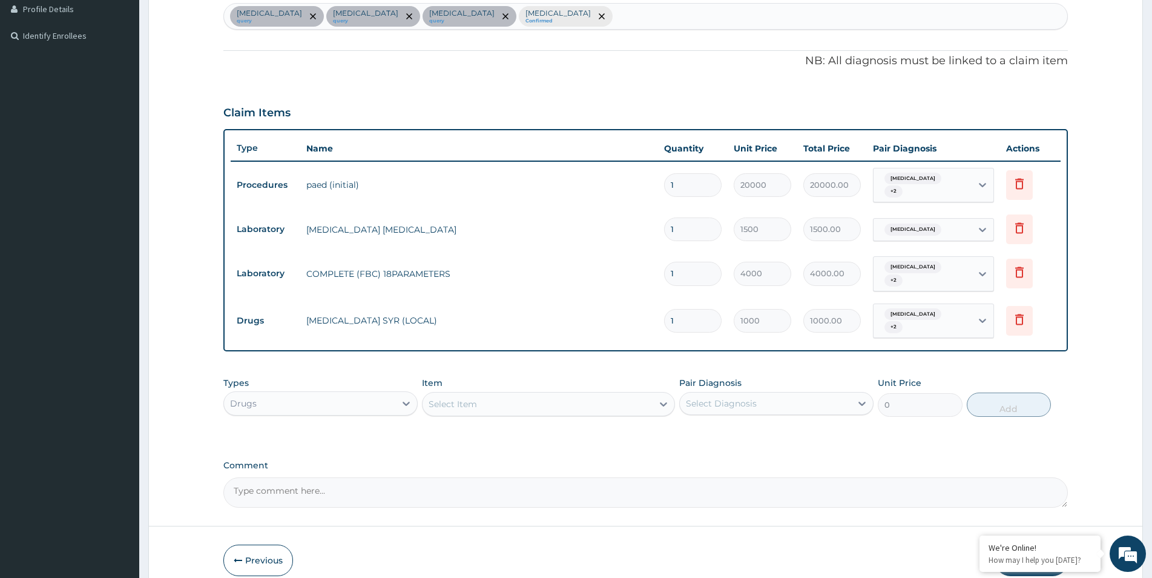
click at [531, 394] on div "Select Item" at bounding box center [538, 403] width 230 height 19
type input "amat"
click at [545, 423] on div "AMATEM SOFTGEL 20/120 X 24" at bounding box center [548, 434] width 253 height 22
type input "180"
click at [759, 394] on div "Select Diagnosis" at bounding box center [765, 403] width 171 height 19
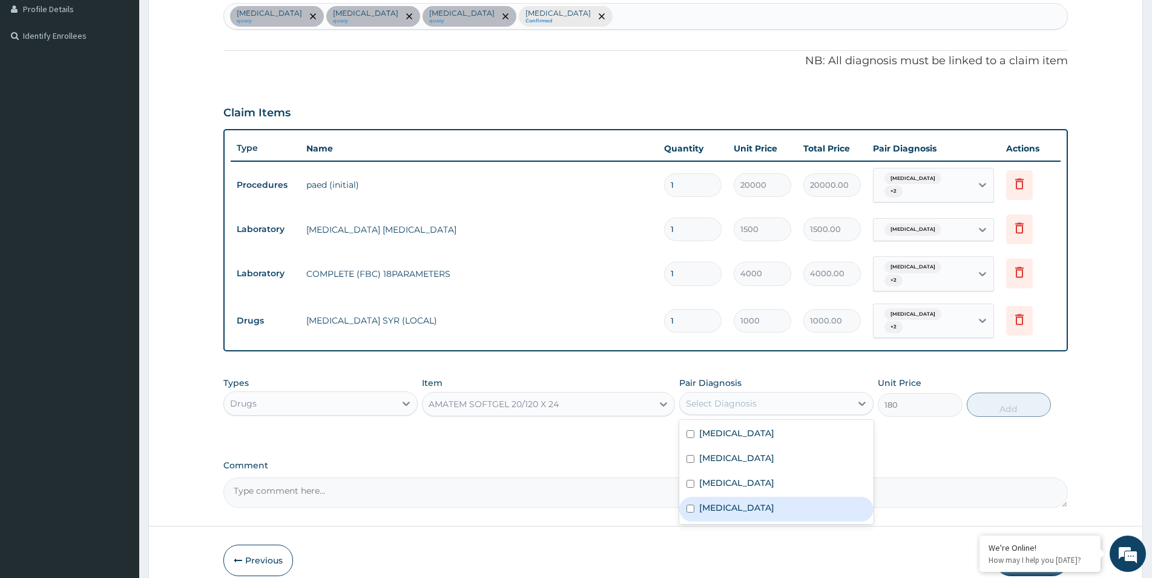
click at [746, 496] on div "Malaria" at bounding box center [776, 508] width 194 height 25
checkbox input "true"
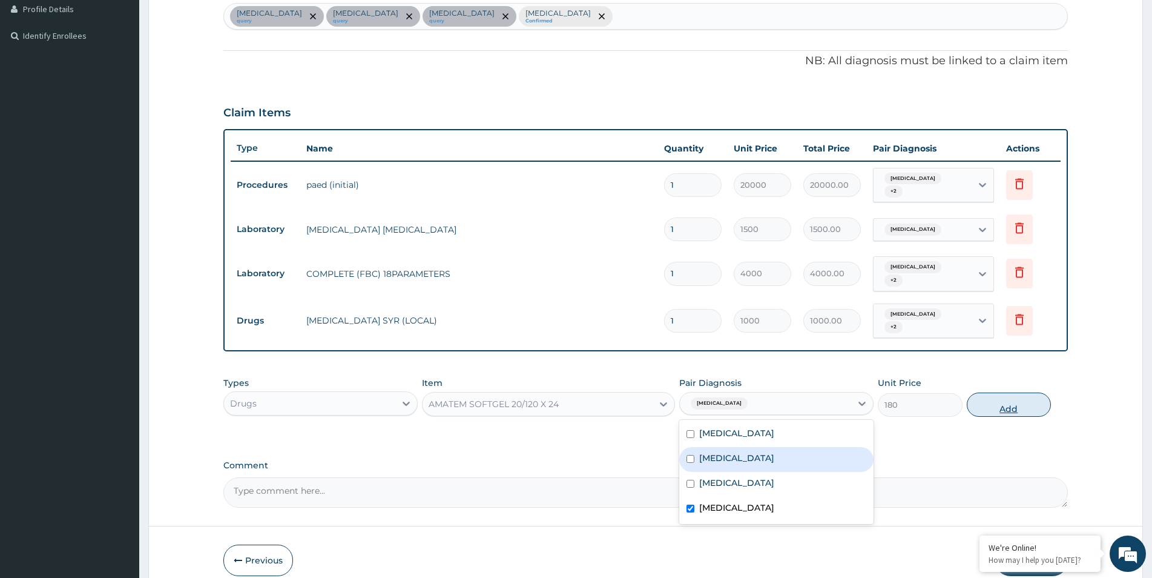
click at [1018, 395] on button "Add" at bounding box center [1009, 404] width 84 height 24
type input "0"
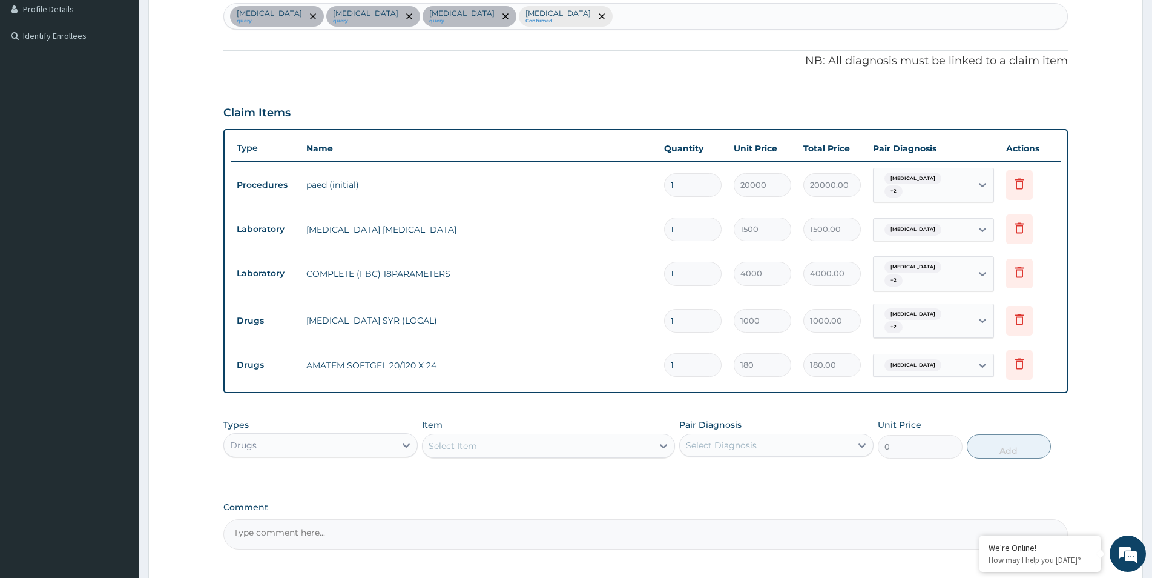
type input "0.00"
type input "6"
type input "1080.00"
type input "6"
click at [634, 353] on td "AMATEM SOFTGEL 20/120 X 24" at bounding box center [479, 365] width 358 height 24
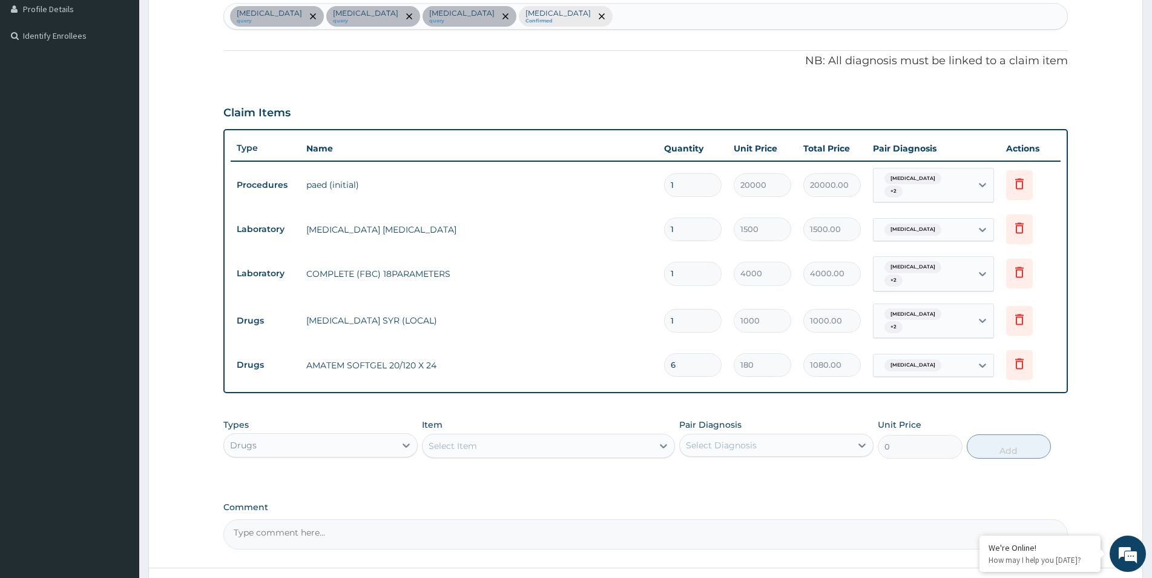
click at [460, 440] on div "Select Item" at bounding box center [453, 446] width 48 height 12
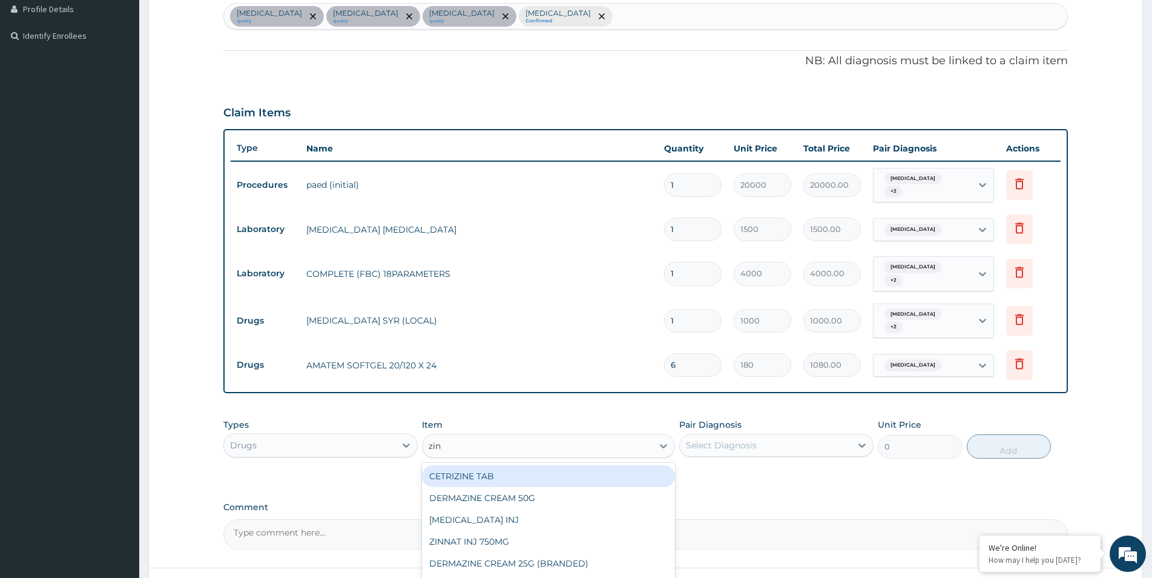
type input "zinc"
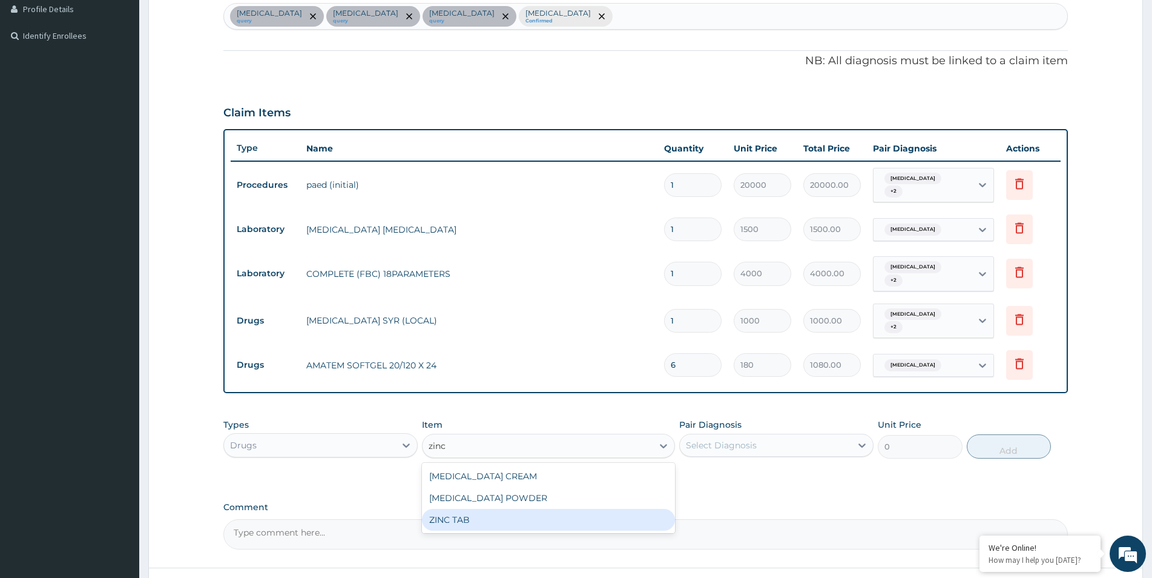
click at [542, 511] on div "ZINC TAB" at bounding box center [548, 520] width 253 height 22
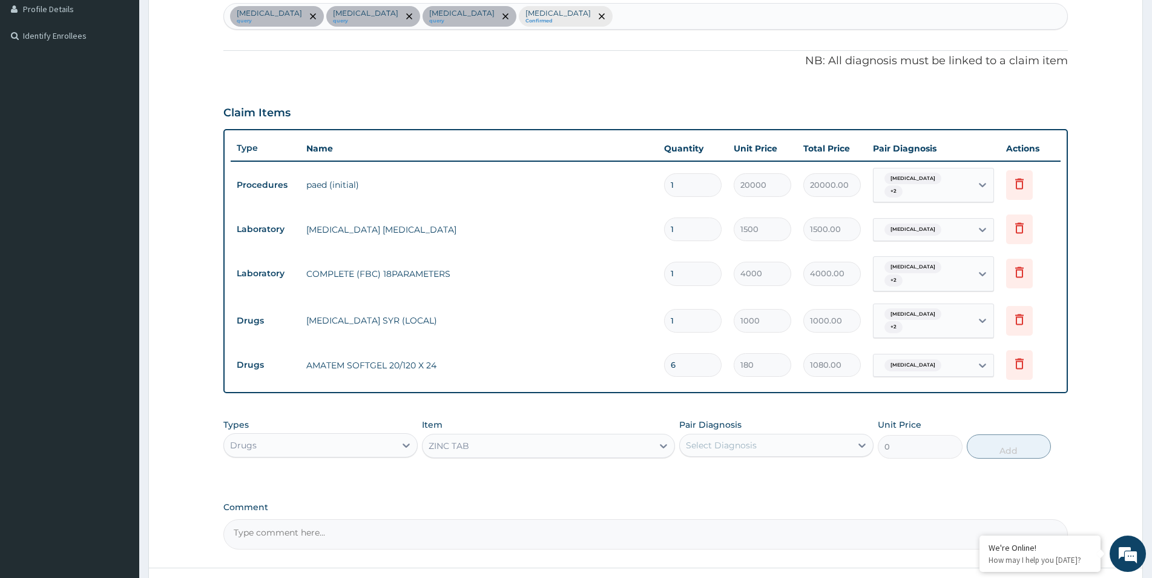
type input "70"
click at [763, 435] on div "Select Diagnosis" at bounding box center [765, 444] width 171 height 19
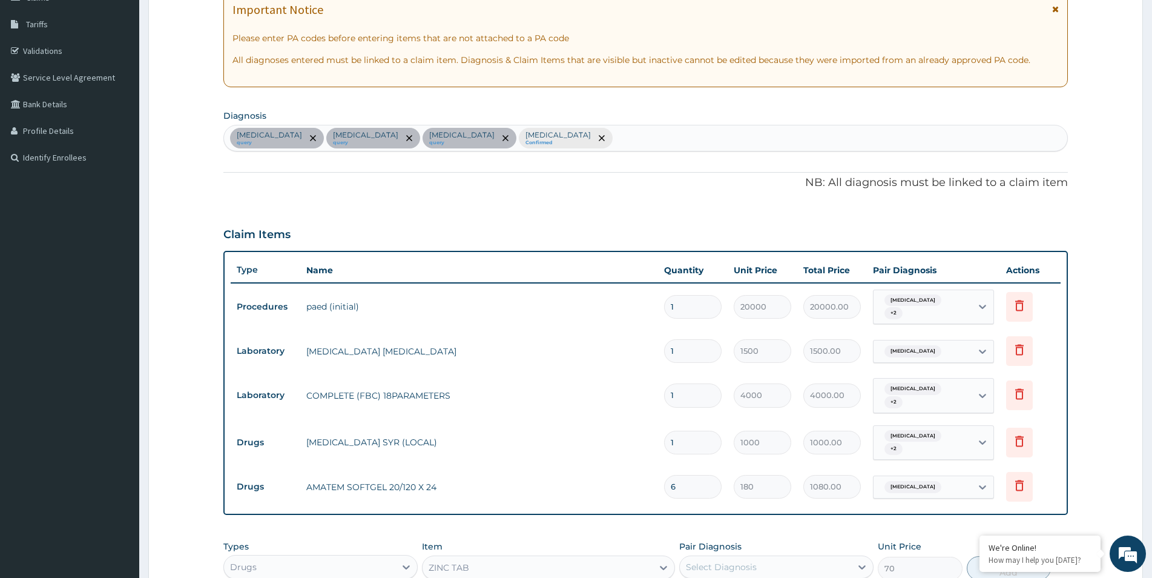
scroll to position [124, 0]
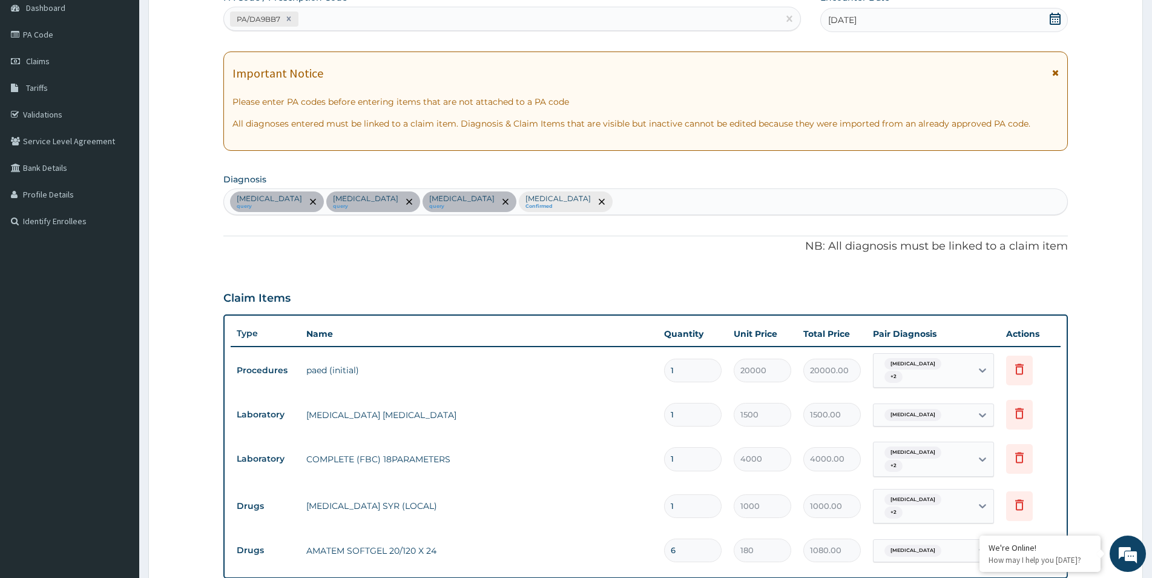
click at [598, 203] on div "Bacterial sepsis query Tonsillitis query Bronchopneumonia query Malaria Confirm…" at bounding box center [645, 201] width 843 height 25
type input "vomit"
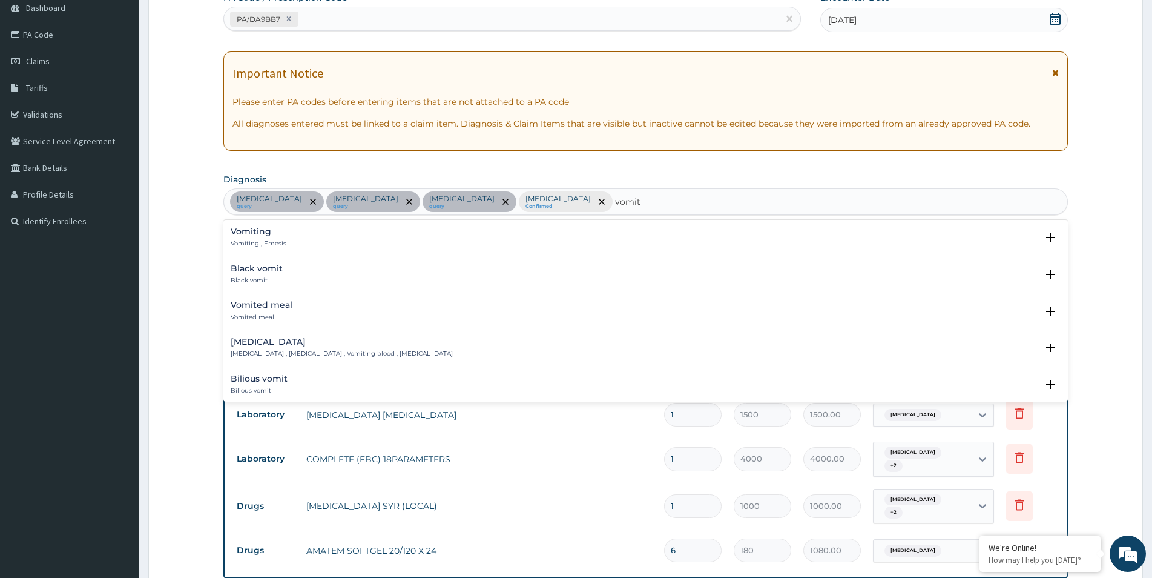
click at [250, 245] on p "Vomiting , Emesis" at bounding box center [259, 243] width 56 height 8
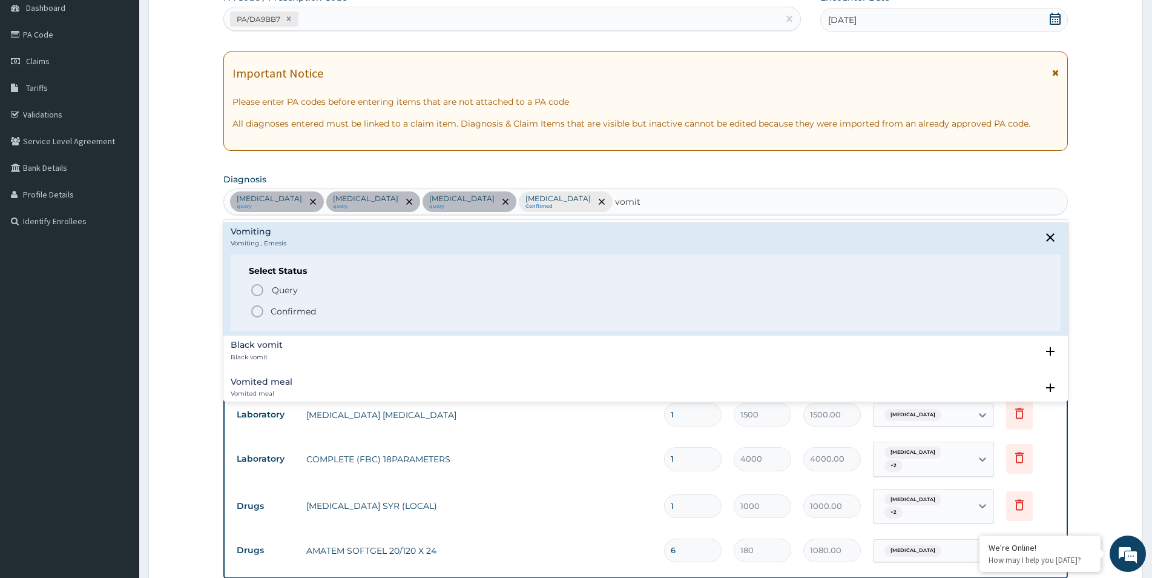
click at [259, 315] on icon "status option filled" at bounding box center [257, 311] width 15 height 15
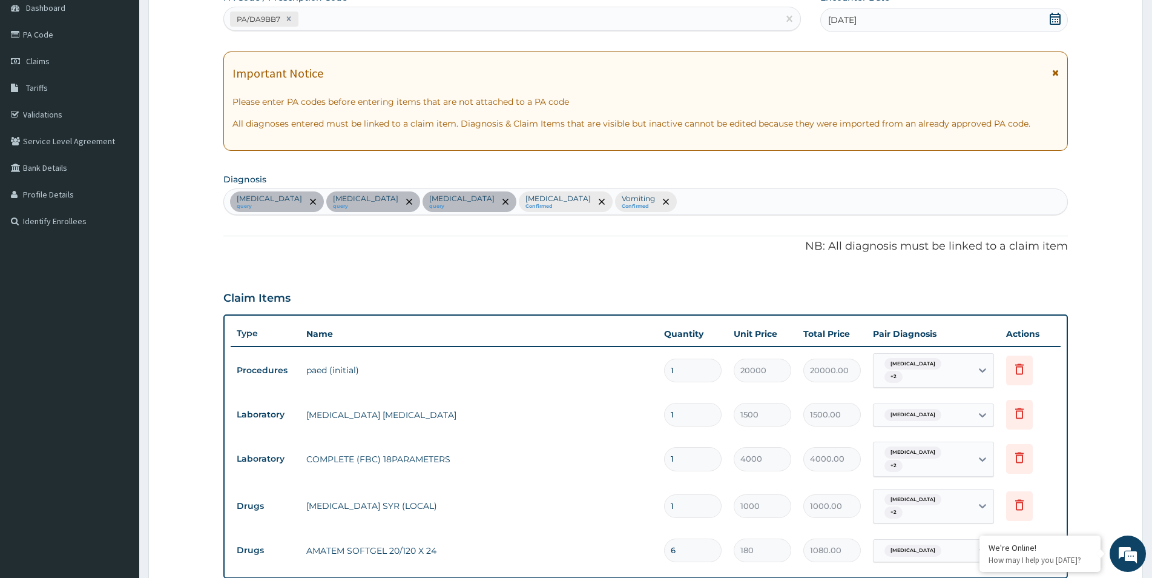
click at [736, 201] on div "Bacterial sepsis query Tonsillitis query Bronchopneumonia query Malaria Confirm…" at bounding box center [645, 201] width 843 height 25
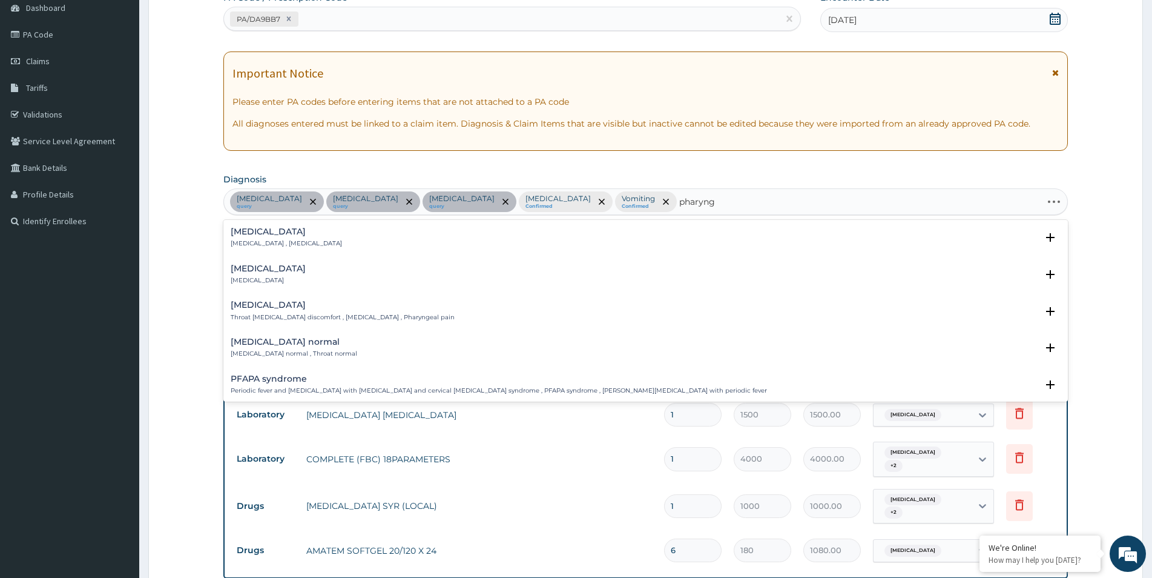
type input "pharyngo"
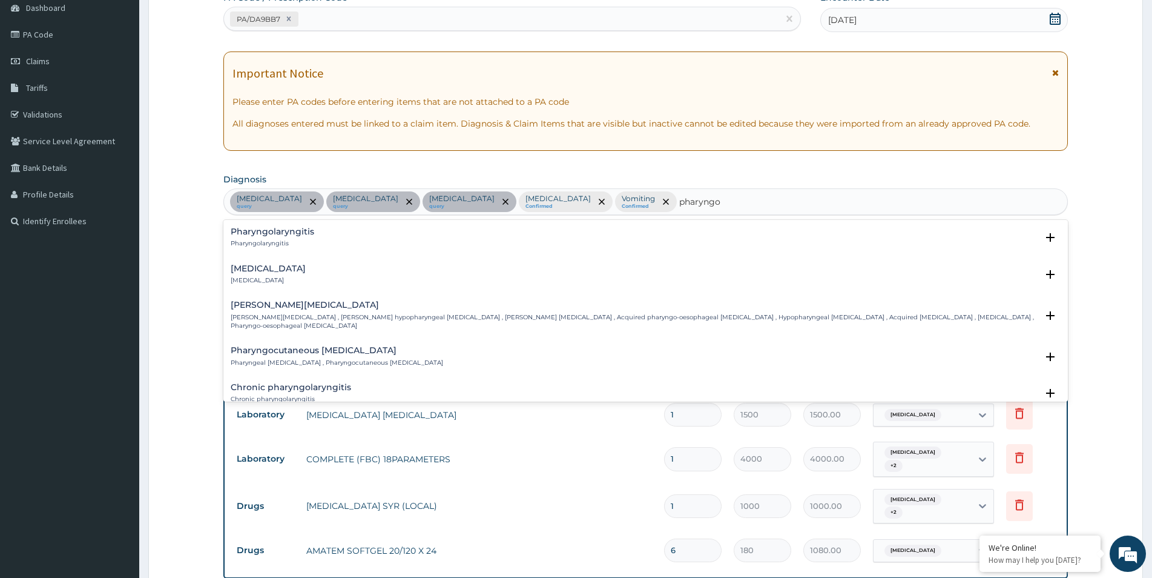
click at [289, 271] on h4 "Pharyngotonsillitis" at bounding box center [268, 268] width 75 height 9
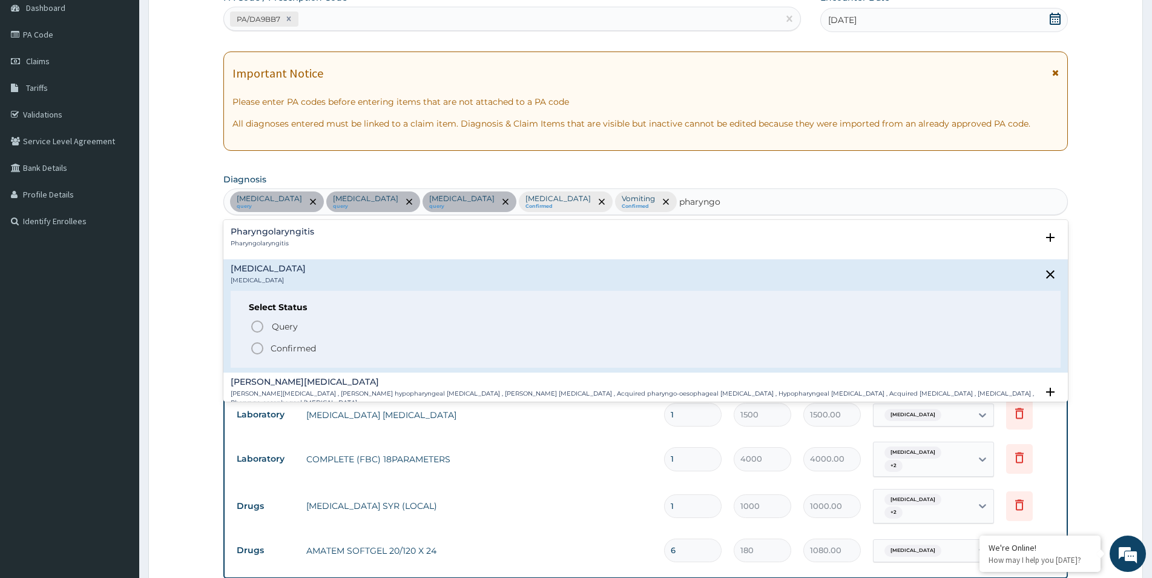
click at [292, 348] on p "Confirmed" at bounding box center [293, 348] width 45 height 12
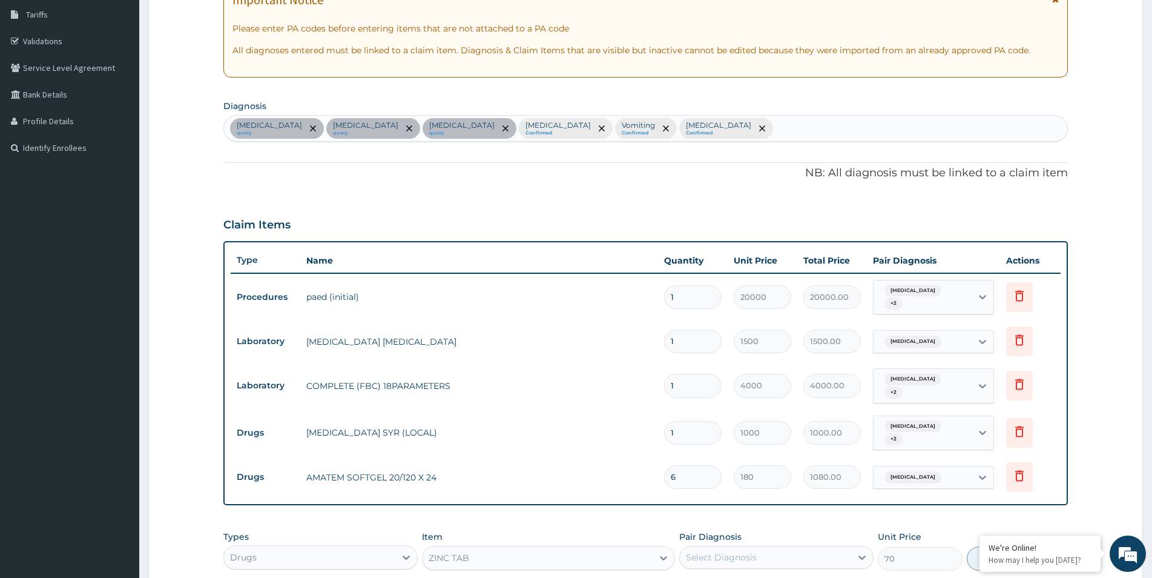
scroll to position [248, 0]
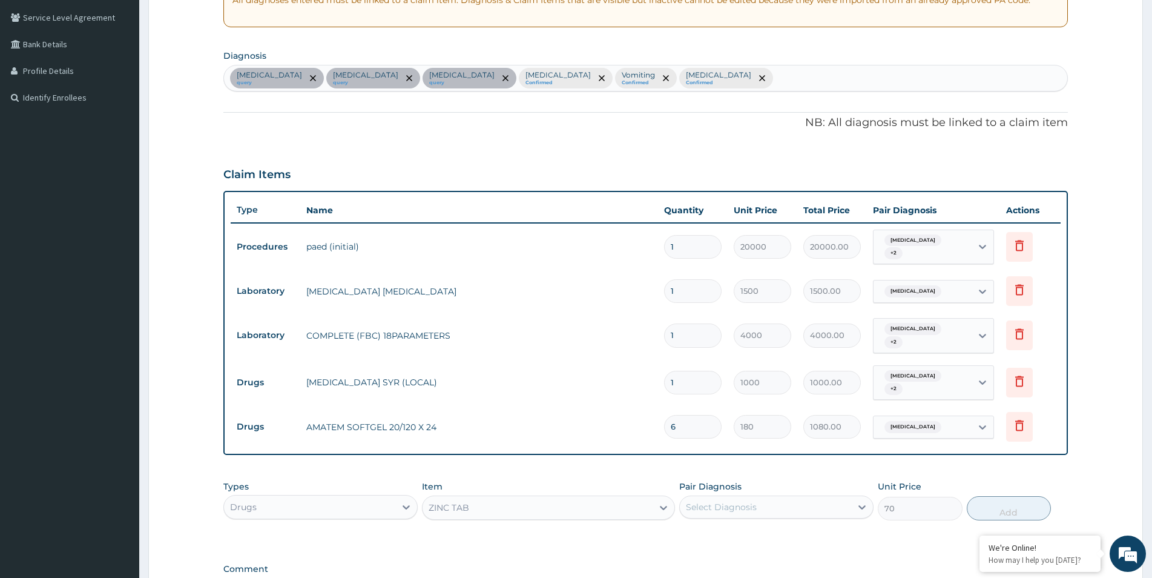
click at [842, 497] on div "Select Diagnosis" at bounding box center [765, 506] width 171 height 19
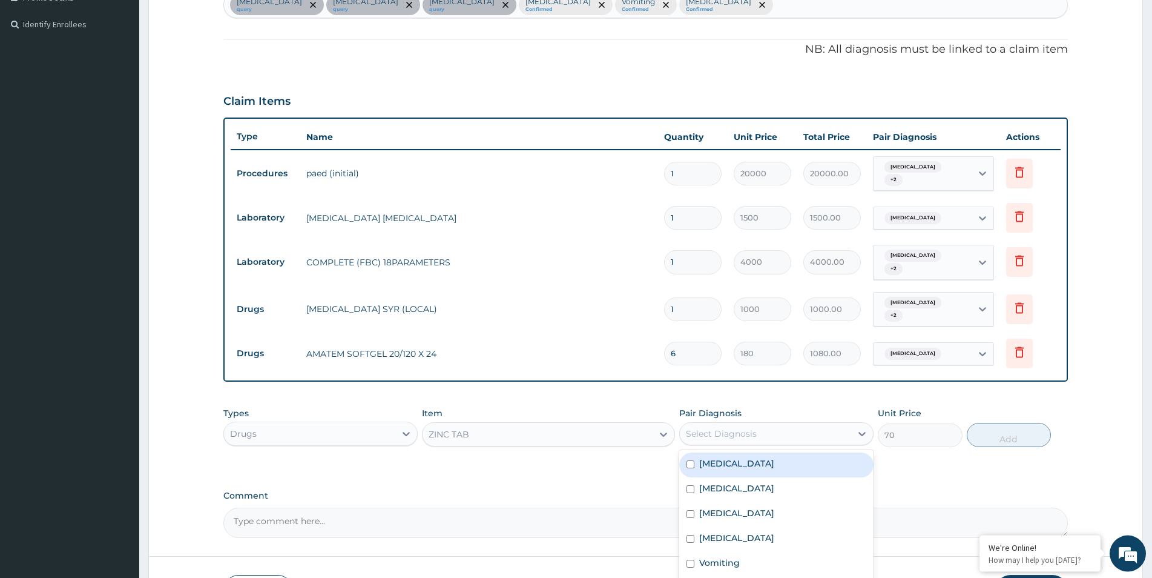
scroll to position [393, 0]
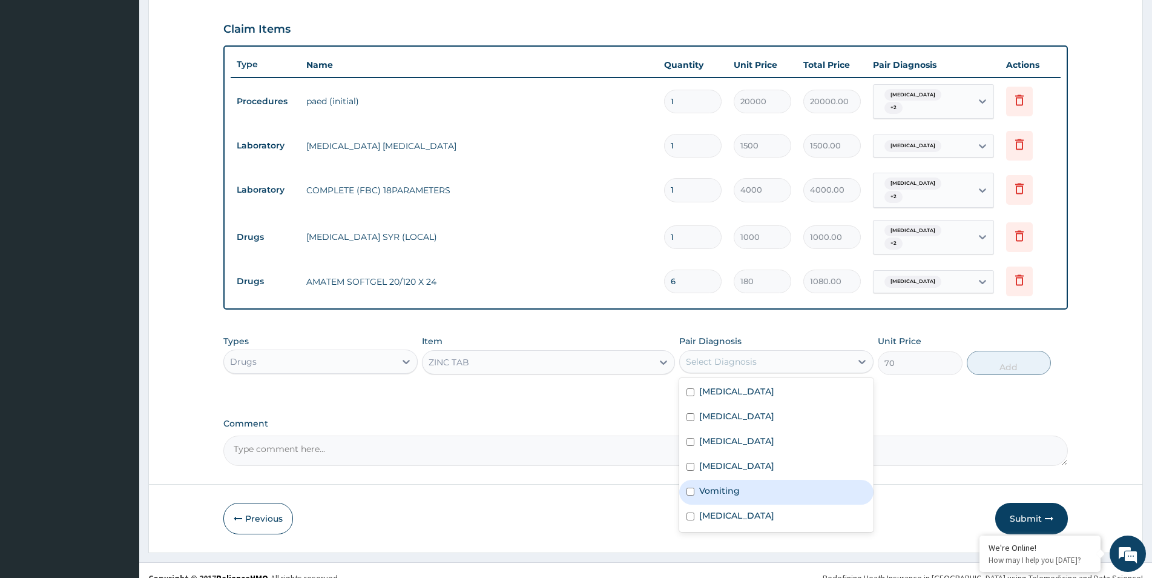
click at [781, 479] on div "Vomiting" at bounding box center [776, 491] width 194 height 25
checkbox input "true"
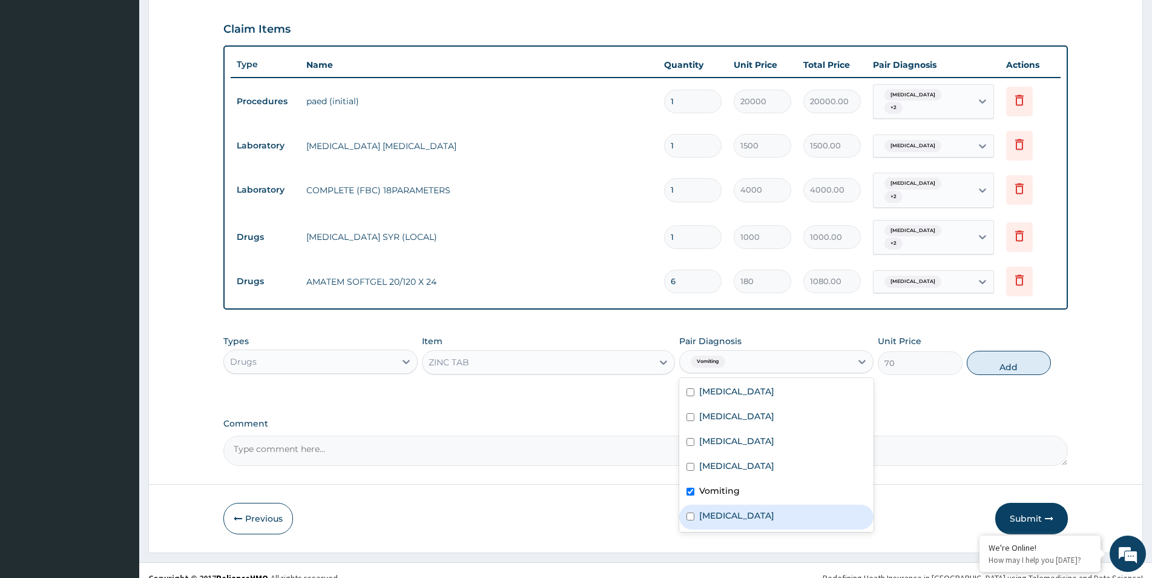
click at [769, 509] on label "Pharyngotonsillitis" at bounding box center [736, 515] width 75 height 12
checkbox input "true"
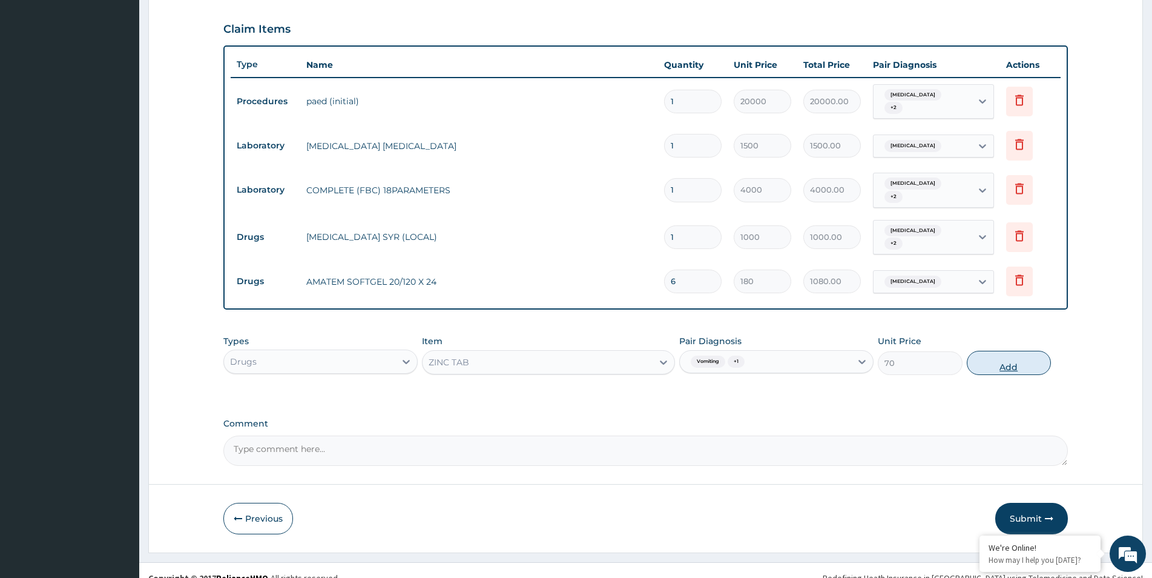
click at [1000, 351] on button "Add" at bounding box center [1009, 363] width 84 height 24
type input "0"
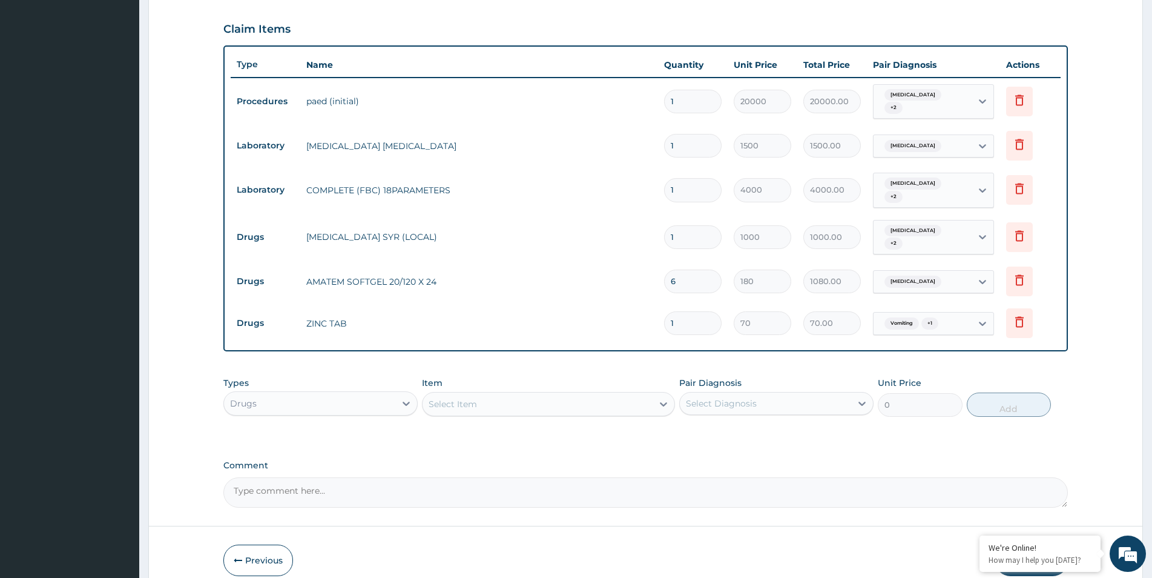
type input "10"
type input "700.00"
type input "10"
click at [642, 311] on td "ZINC TAB" at bounding box center [479, 323] width 358 height 24
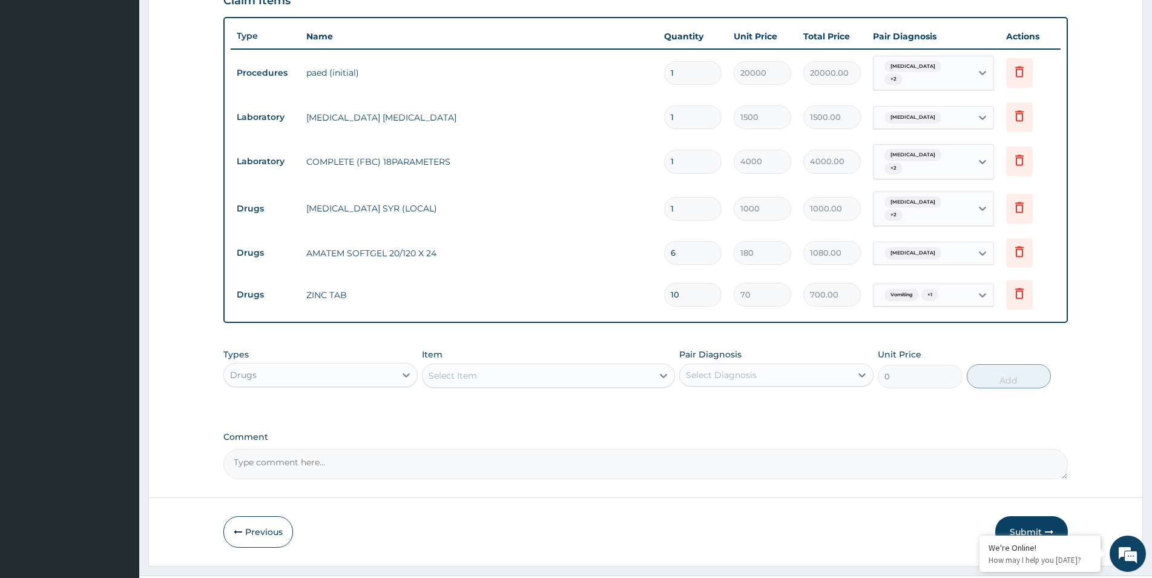
scroll to position [435, 0]
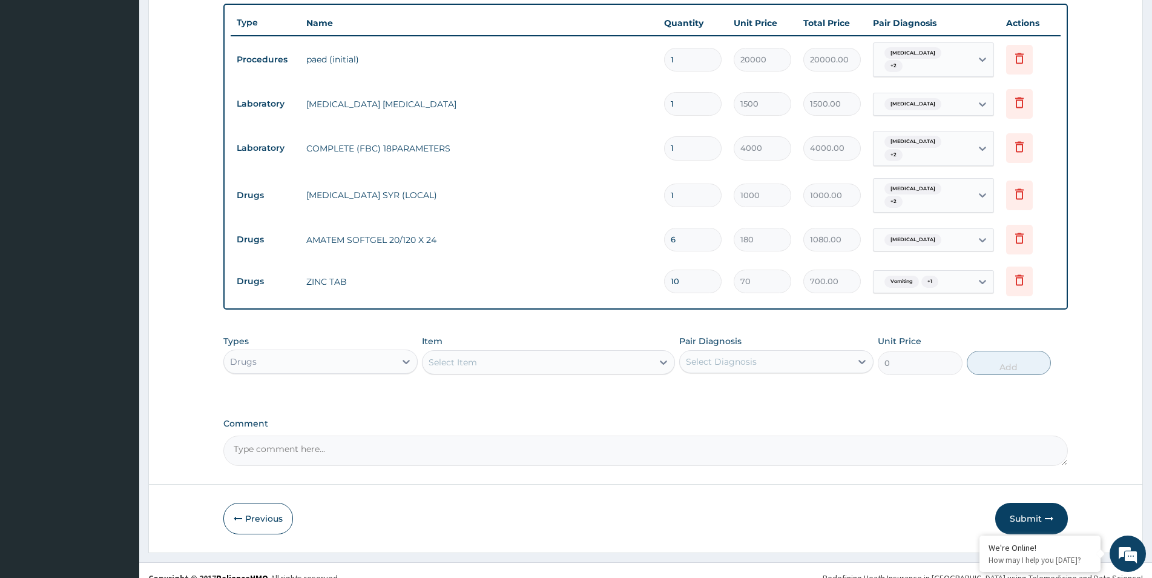
click at [487, 352] on div "Select Item" at bounding box center [538, 361] width 230 height 19
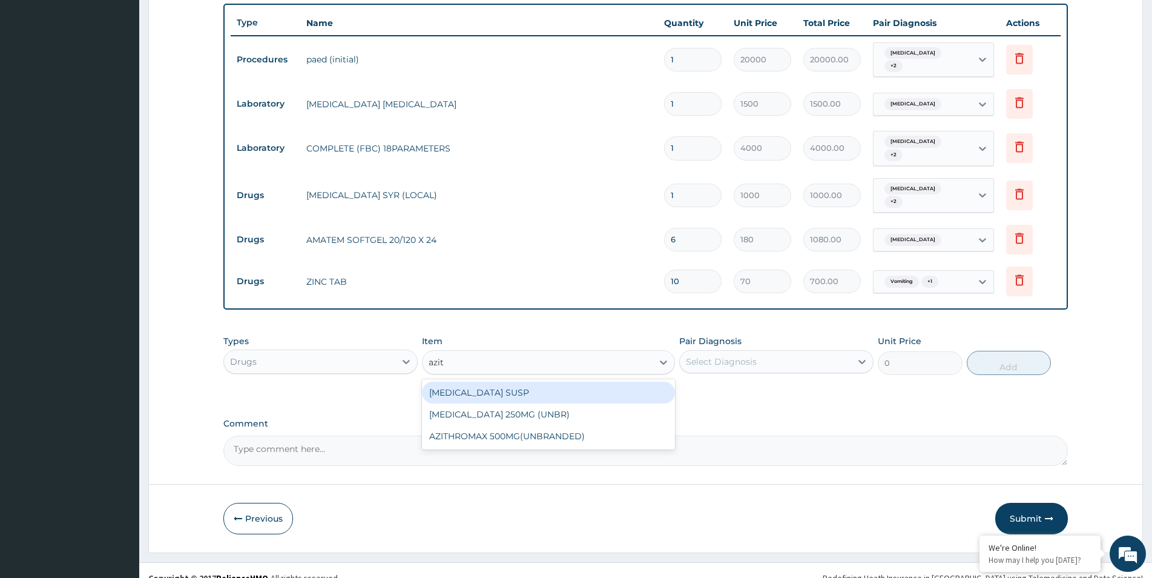
type input "azith"
click at [522, 381] on div "AZITHROMYCIN SUSP" at bounding box center [548, 392] width 253 height 22
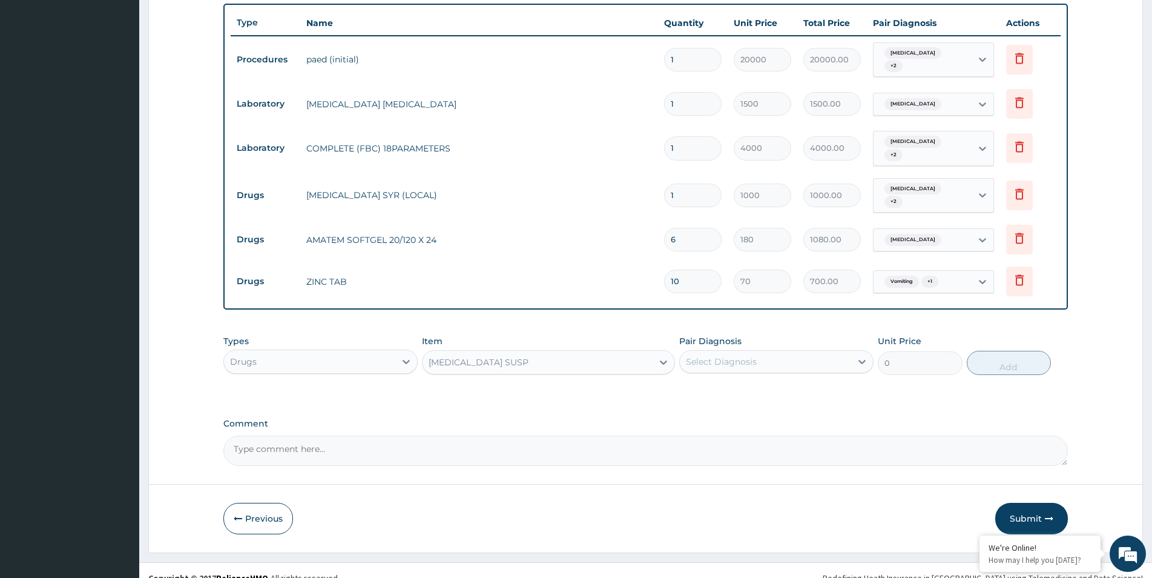
type input "3640"
click at [788, 352] on div "Select Diagnosis" at bounding box center [765, 361] width 171 height 19
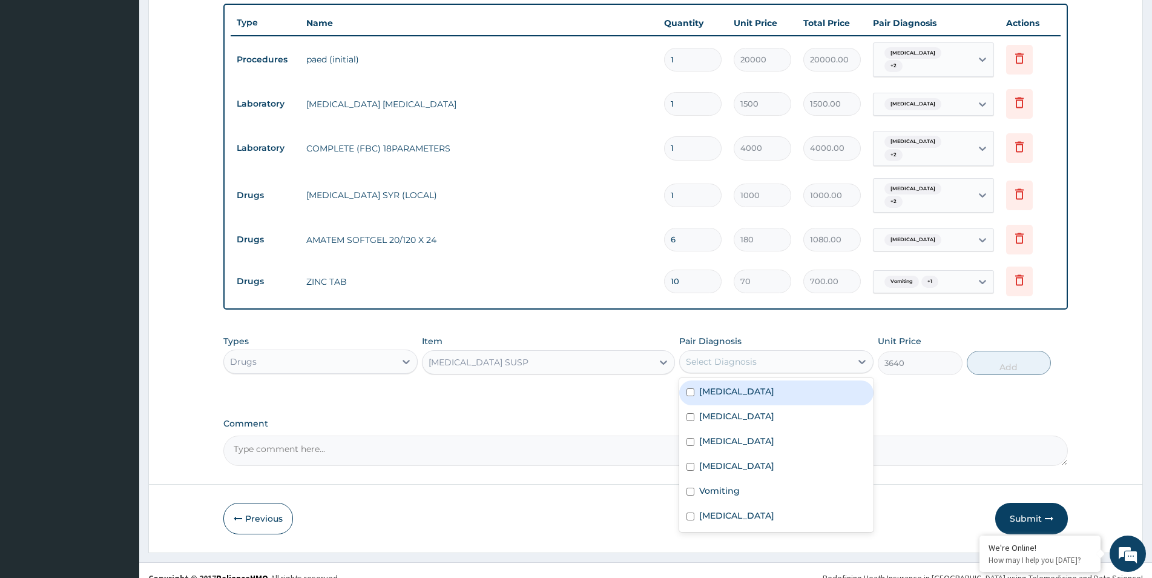
click at [768, 380] on div "Bacterial sepsis" at bounding box center [776, 392] width 194 height 25
checkbox input "true"
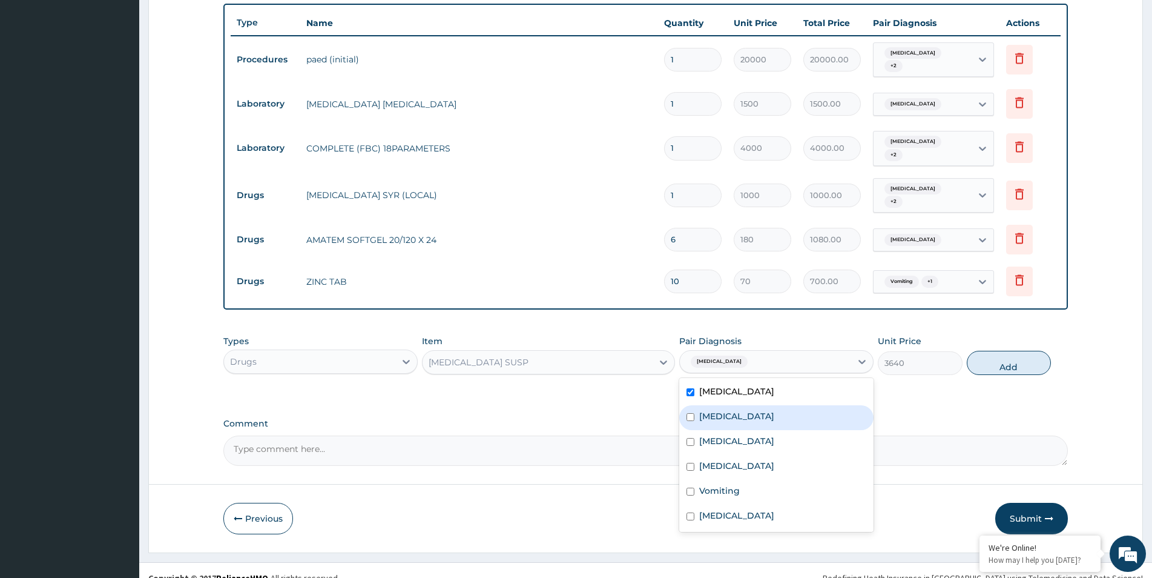
click at [728, 410] on label "Tonsillitis" at bounding box center [736, 416] width 75 height 12
checkbox input "true"
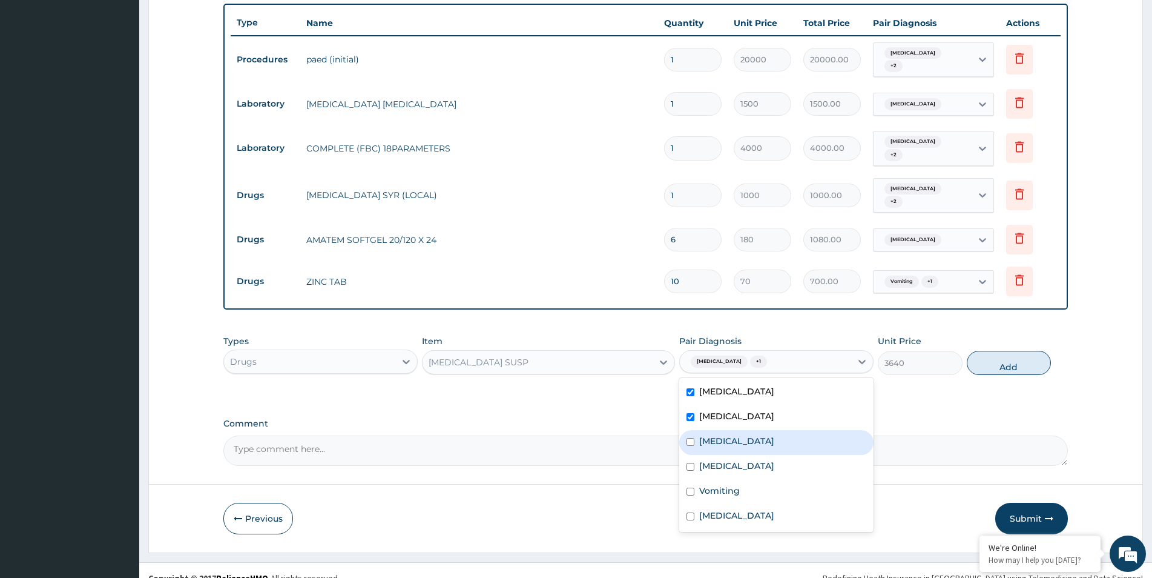
click at [720, 435] on label "Bronchopneumonia" at bounding box center [736, 441] width 75 height 12
checkbox input "true"
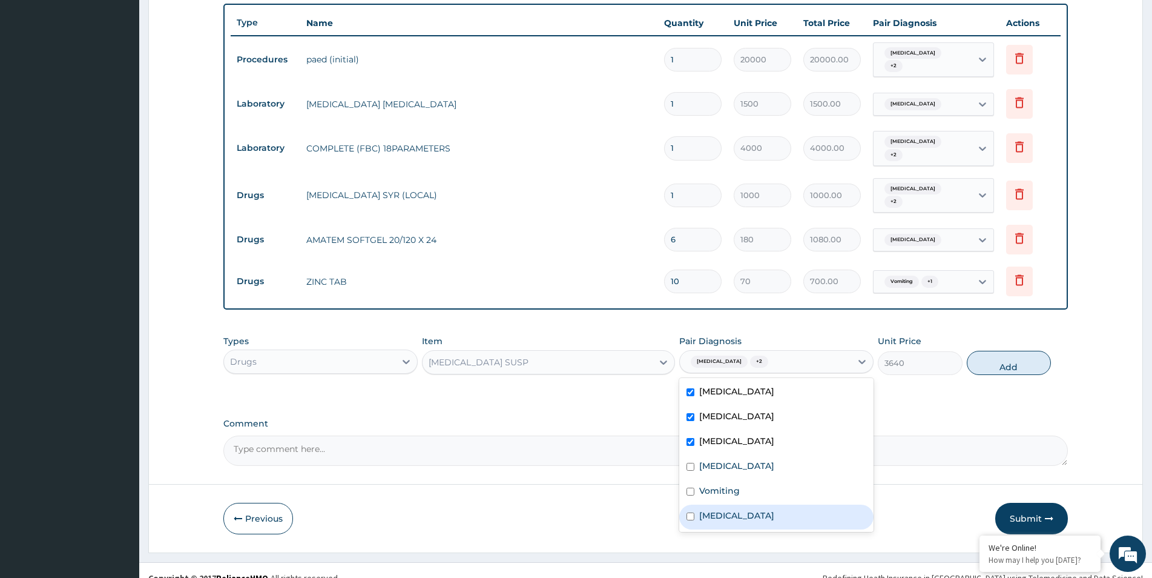
click at [713, 509] on label "Pharyngotonsillitis" at bounding box center [736, 515] width 75 height 12
checkbox input "true"
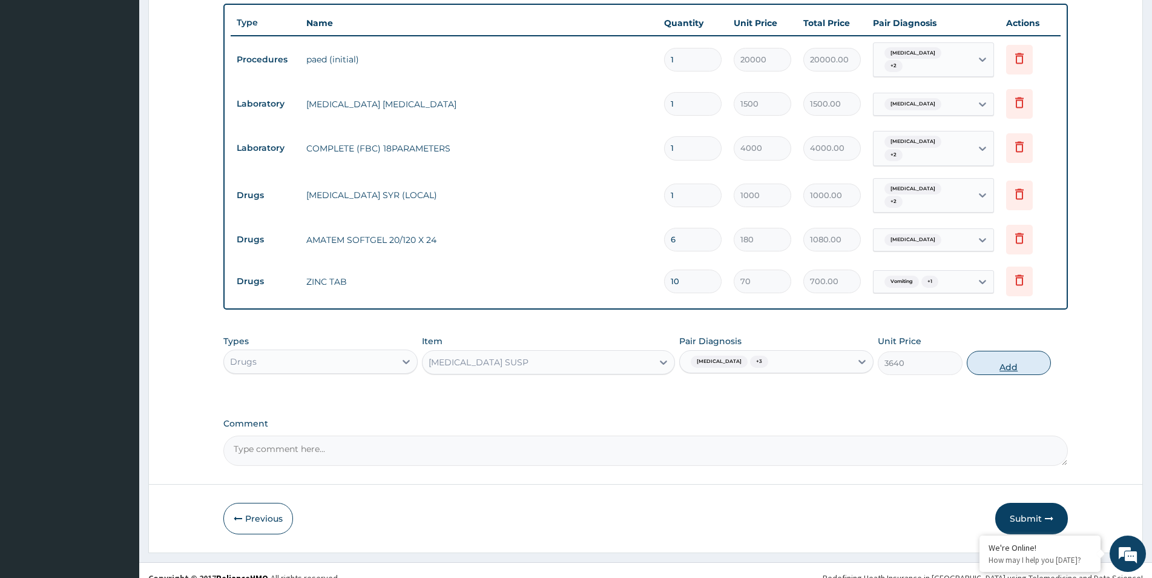
click at [989, 353] on button "Add" at bounding box center [1009, 363] width 84 height 24
type input "0"
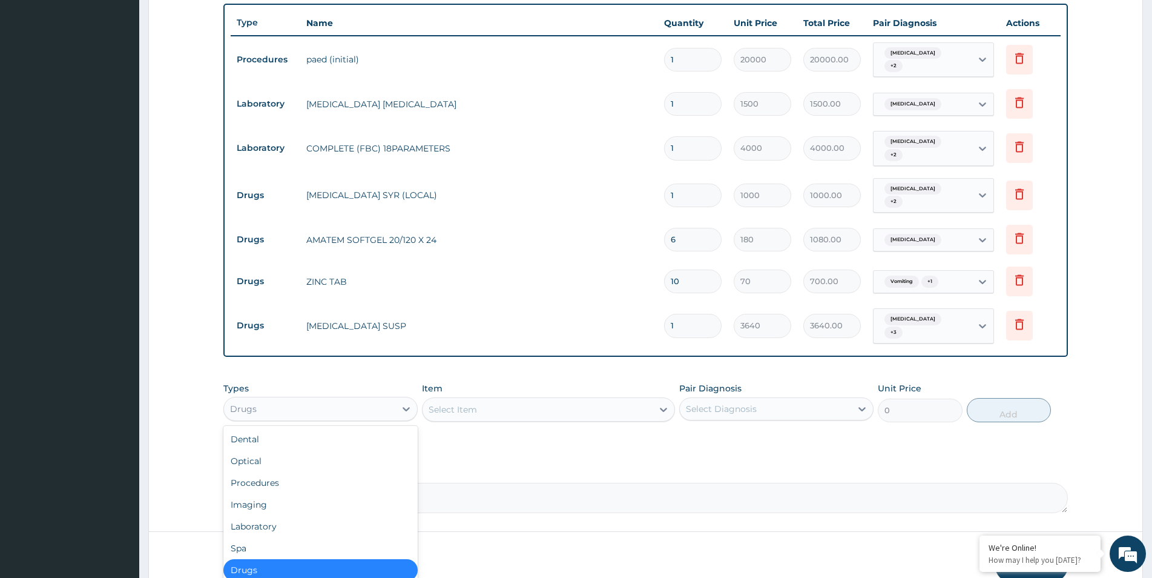
click at [394, 399] on div "Drugs" at bounding box center [309, 408] width 171 height 19
click at [331, 472] on div "Procedures" at bounding box center [320, 483] width 194 height 22
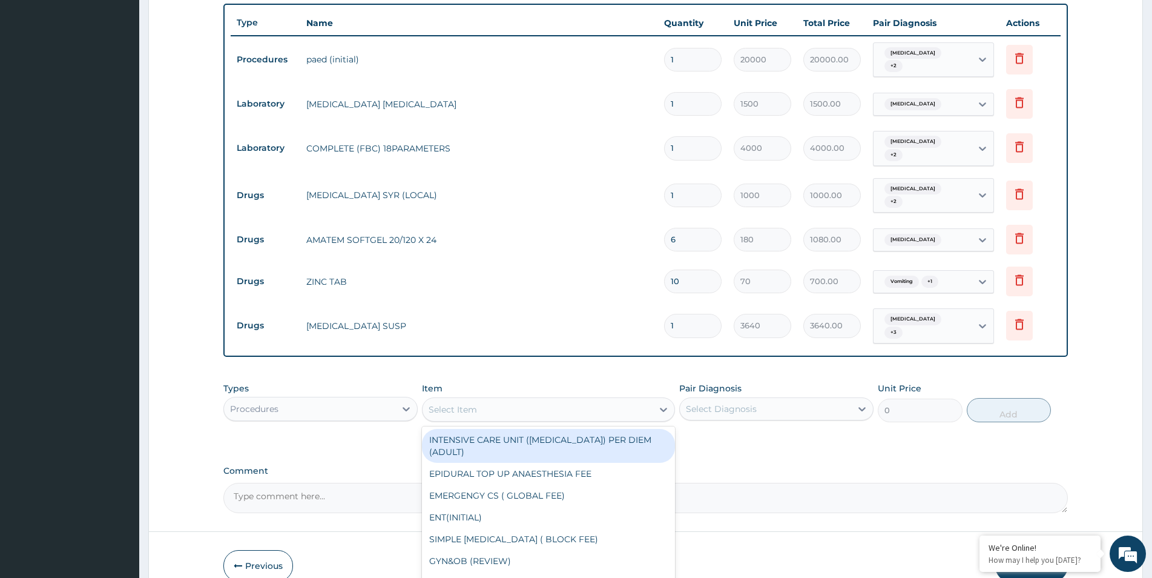
click at [534, 400] on div "Select Item" at bounding box center [538, 409] width 230 height 19
type input "c"
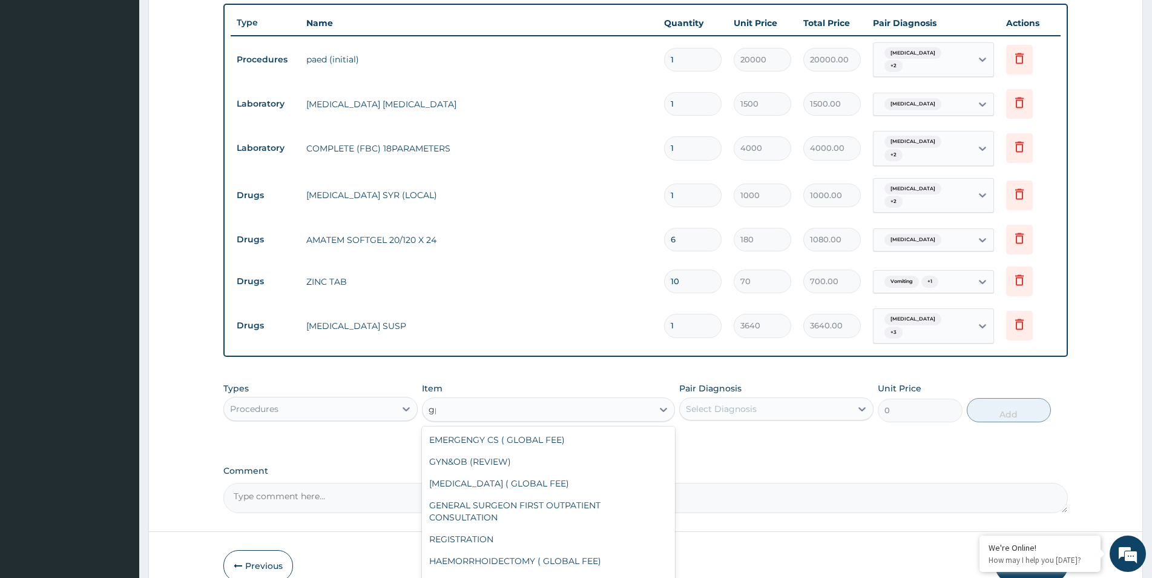
type input "g"
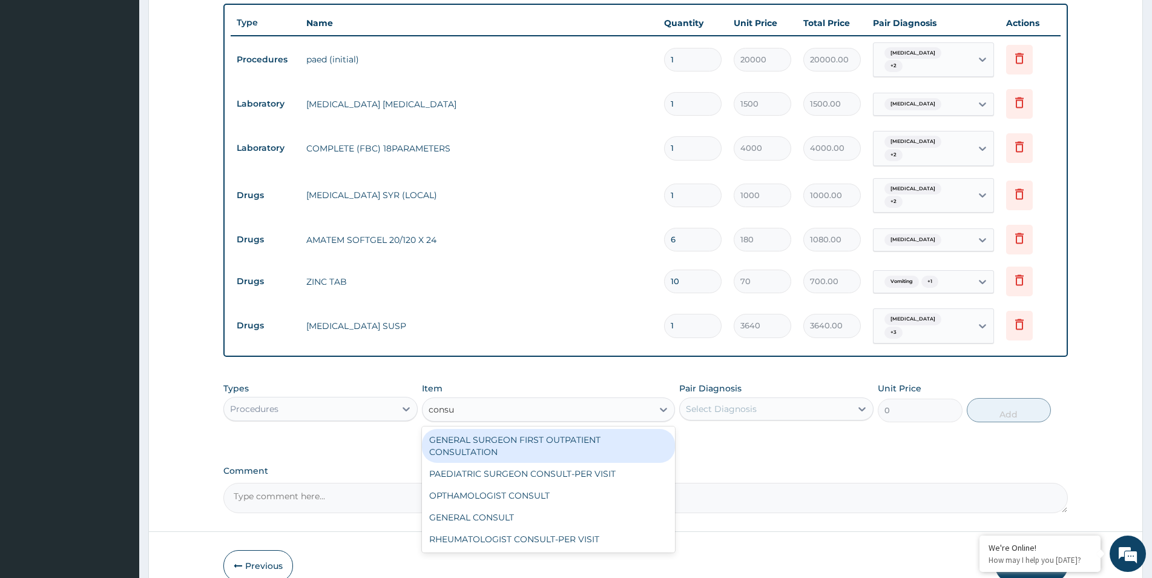
type input "consul"
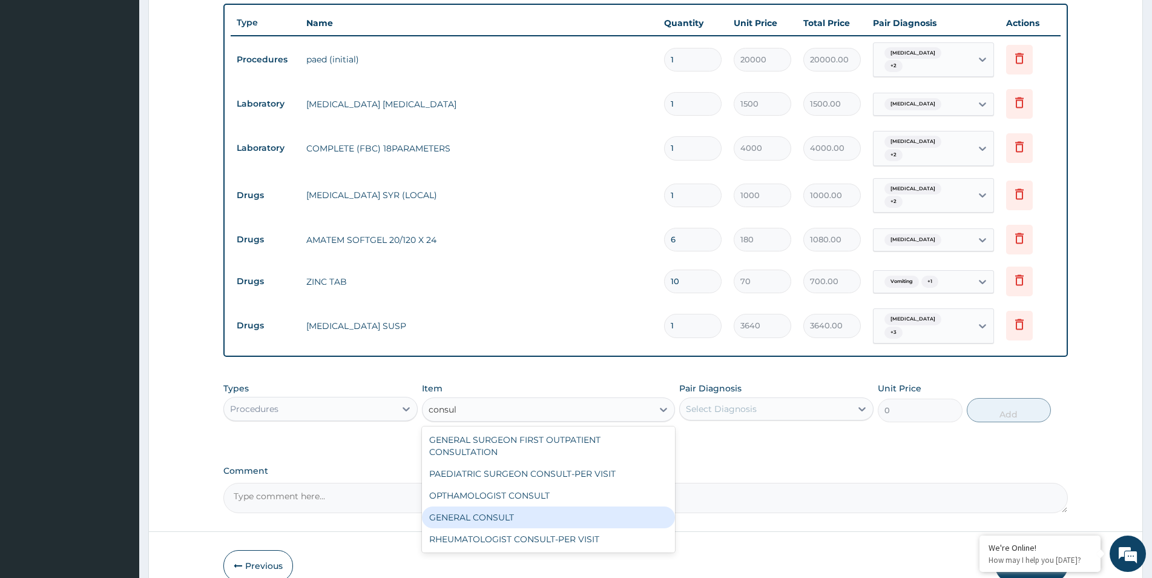
click at [449, 506] on div "GENERAL CONSULT" at bounding box center [548, 517] width 253 height 22
type input "5000"
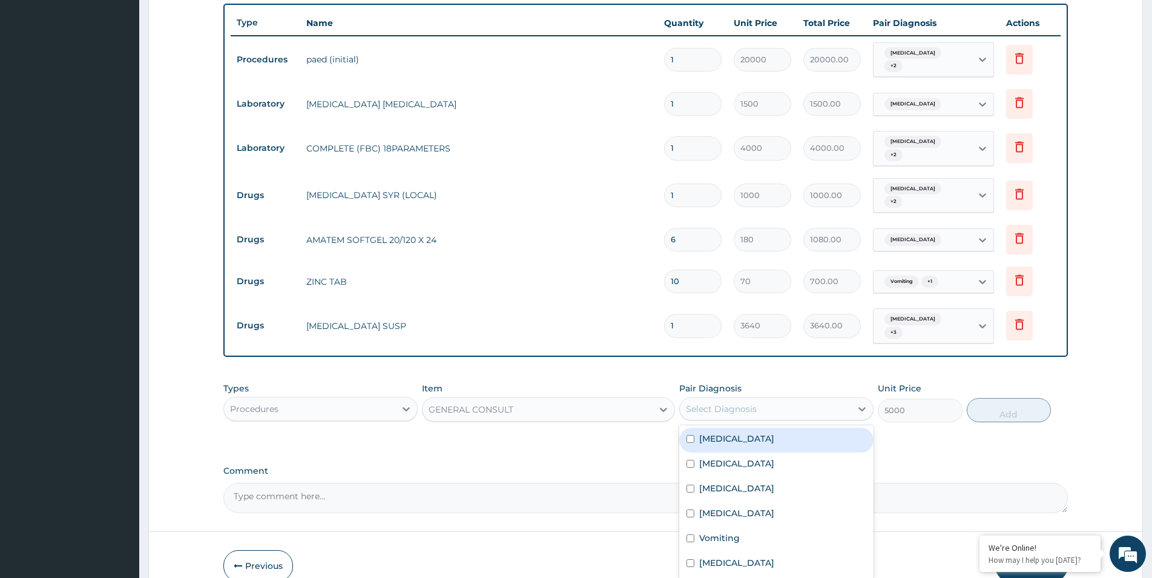
click at [778, 399] on div "Select Diagnosis" at bounding box center [765, 408] width 171 height 19
click at [766, 427] on div "Bacterial sepsis" at bounding box center [776, 439] width 194 height 25
checkbox input "true"
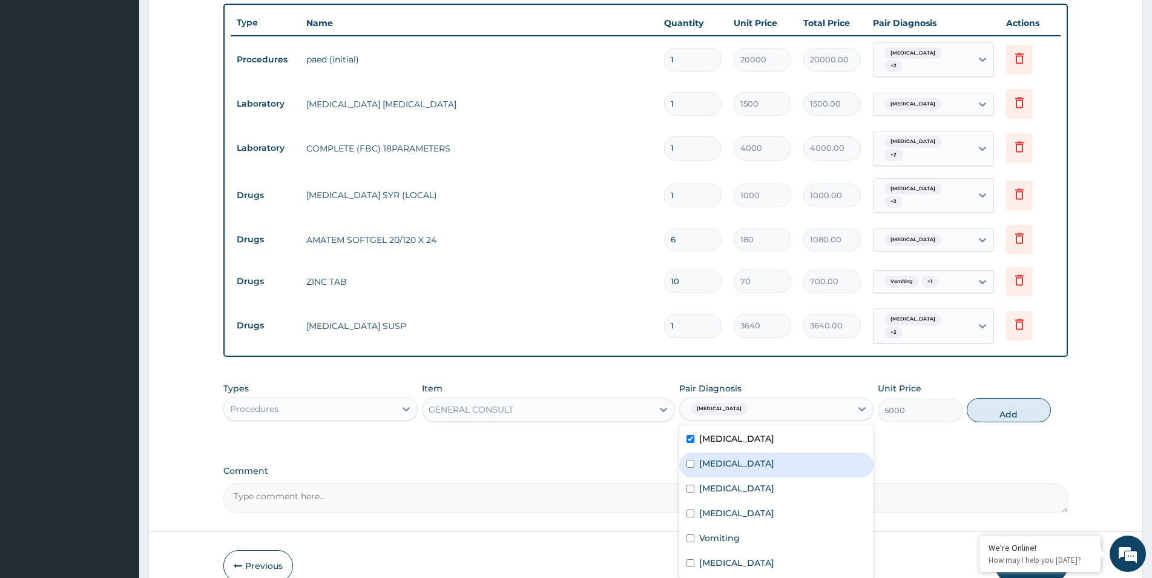
click at [754, 452] on div "Tonsillitis" at bounding box center [776, 464] width 194 height 25
checkbox input "true"
click at [745, 477] on div "Bronchopneumonia" at bounding box center [776, 489] width 194 height 25
checkbox input "true"
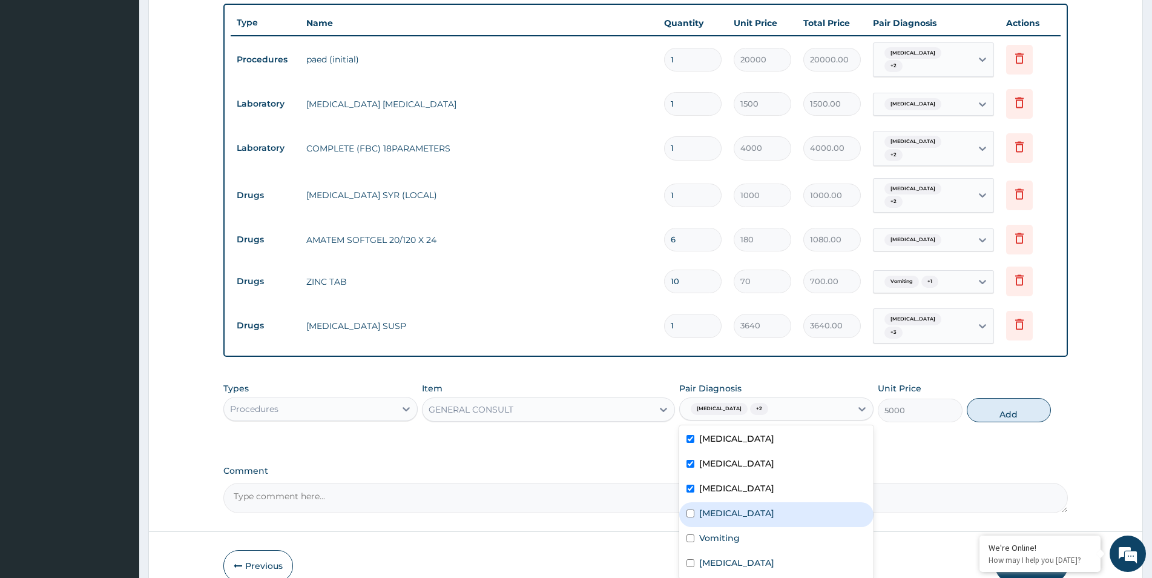
click at [735, 502] on div "Malaria" at bounding box center [776, 514] width 194 height 25
checkbox input "true"
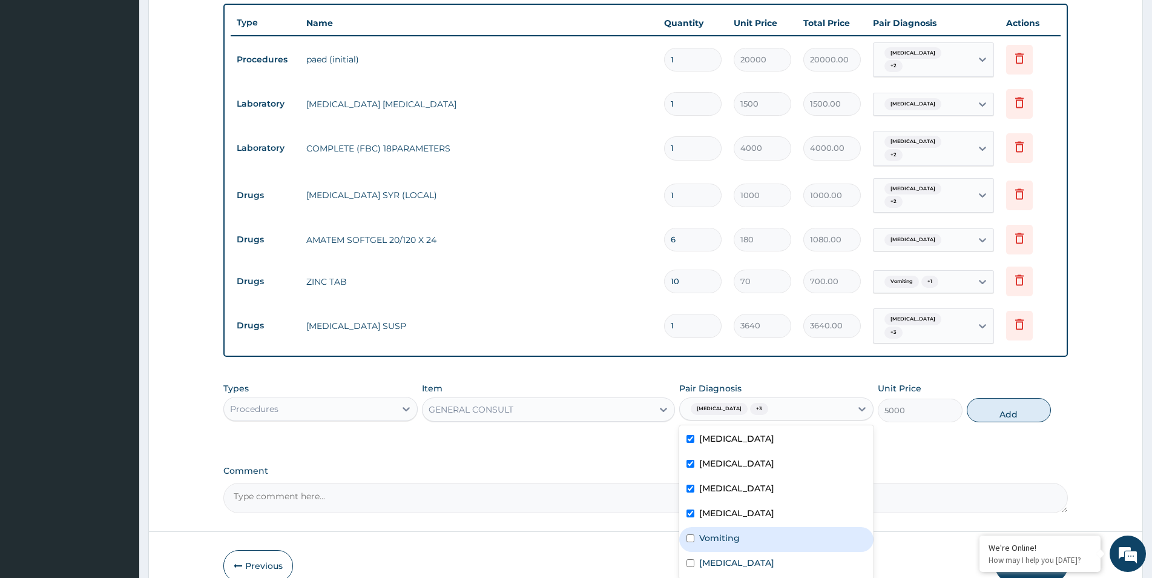
click at [727, 532] on label "Vomiting" at bounding box center [719, 538] width 41 height 12
checkbox input "true"
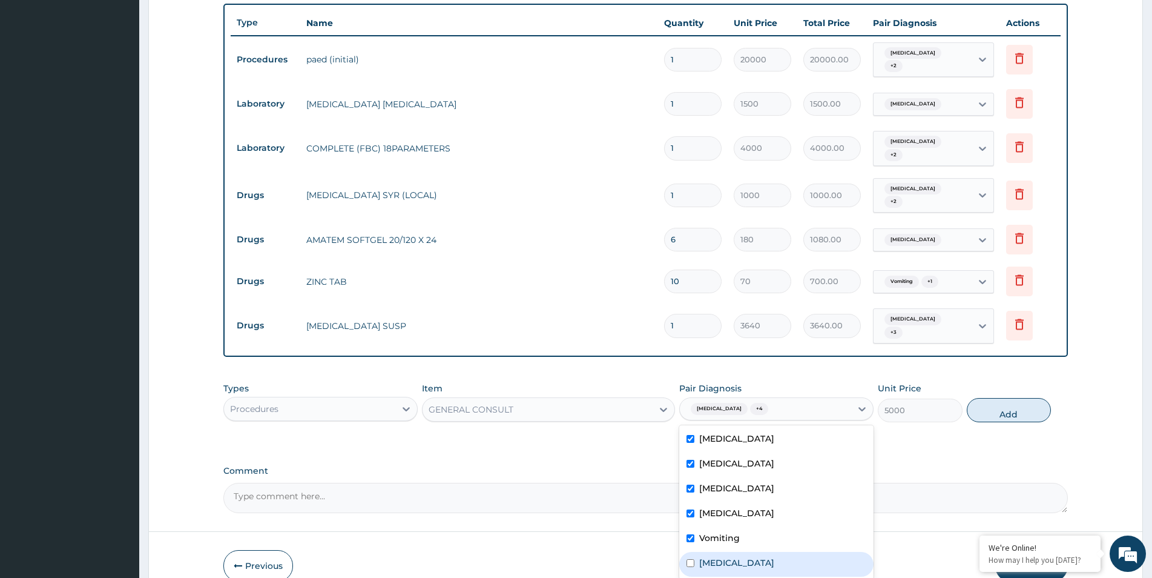
click at [726, 556] on label "Pharyngotonsillitis" at bounding box center [736, 562] width 75 height 12
checkbox input "true"
click at [1024, 398] on button "Add" at bounding box center [1009, 410] width 84 height 24
type input "0"
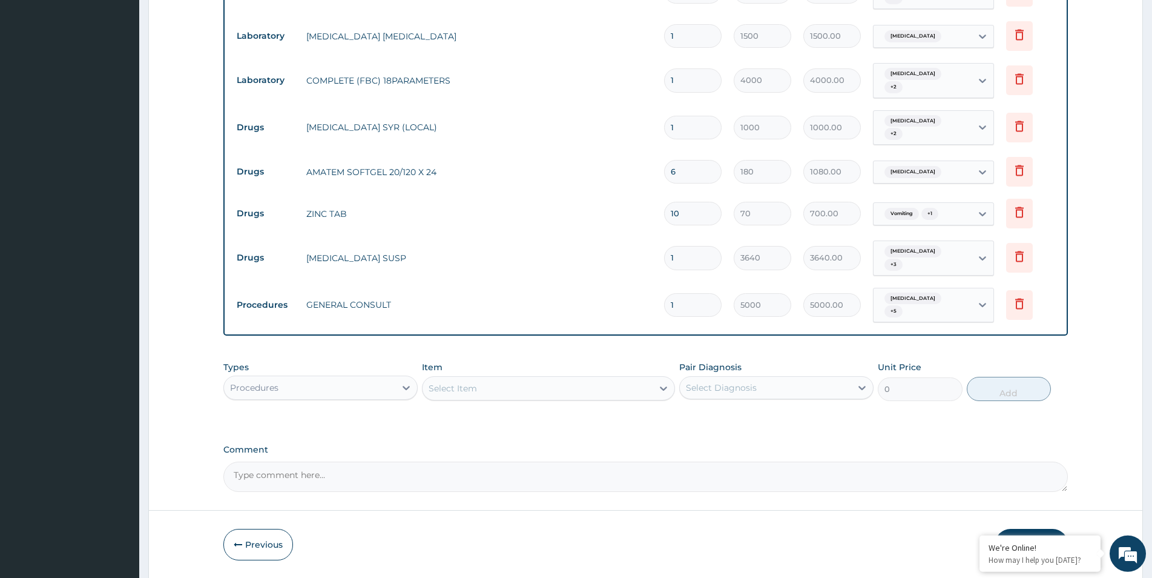
scroll to position [518, 0]
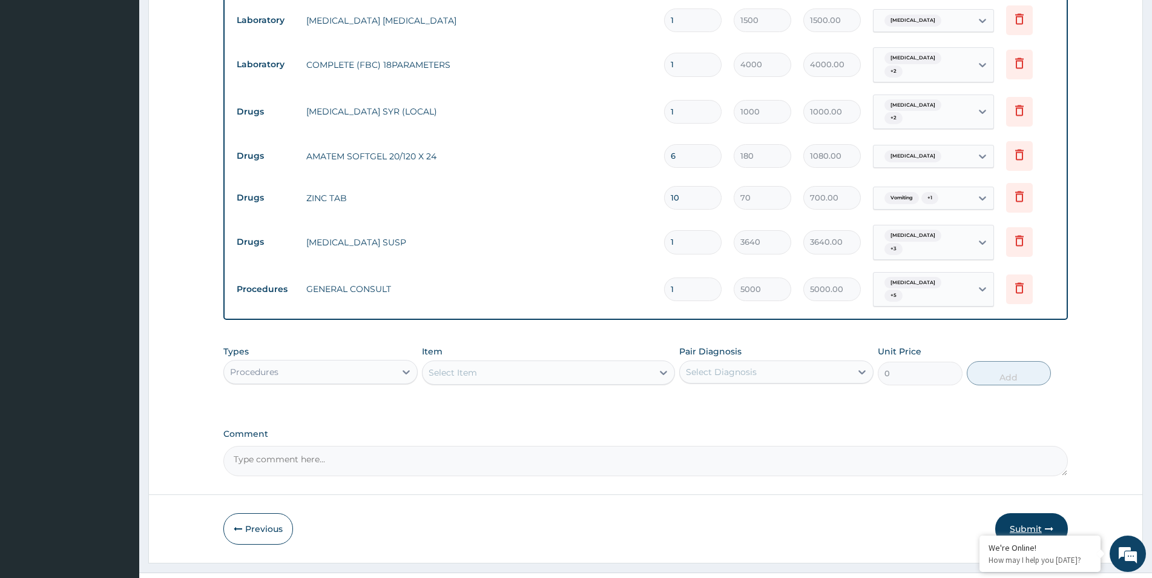
click at [1038, 513] on button "Submit" at bounding box center [1031, 528] width 73 height 31
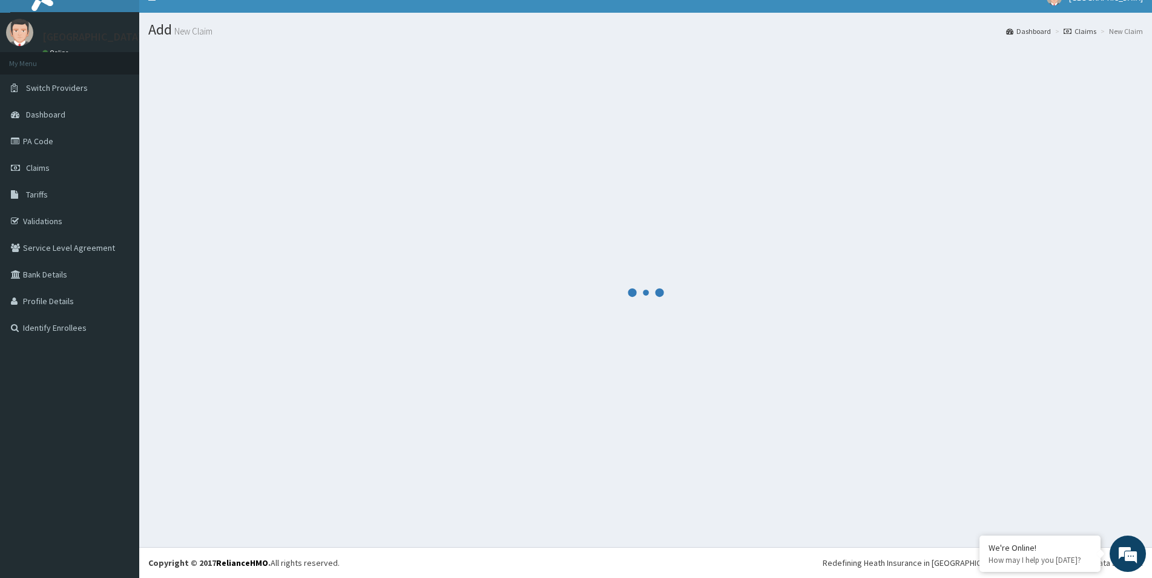
scroll to position [18, 0]
